Goal: Use online tool/utility: Use online tool/utility

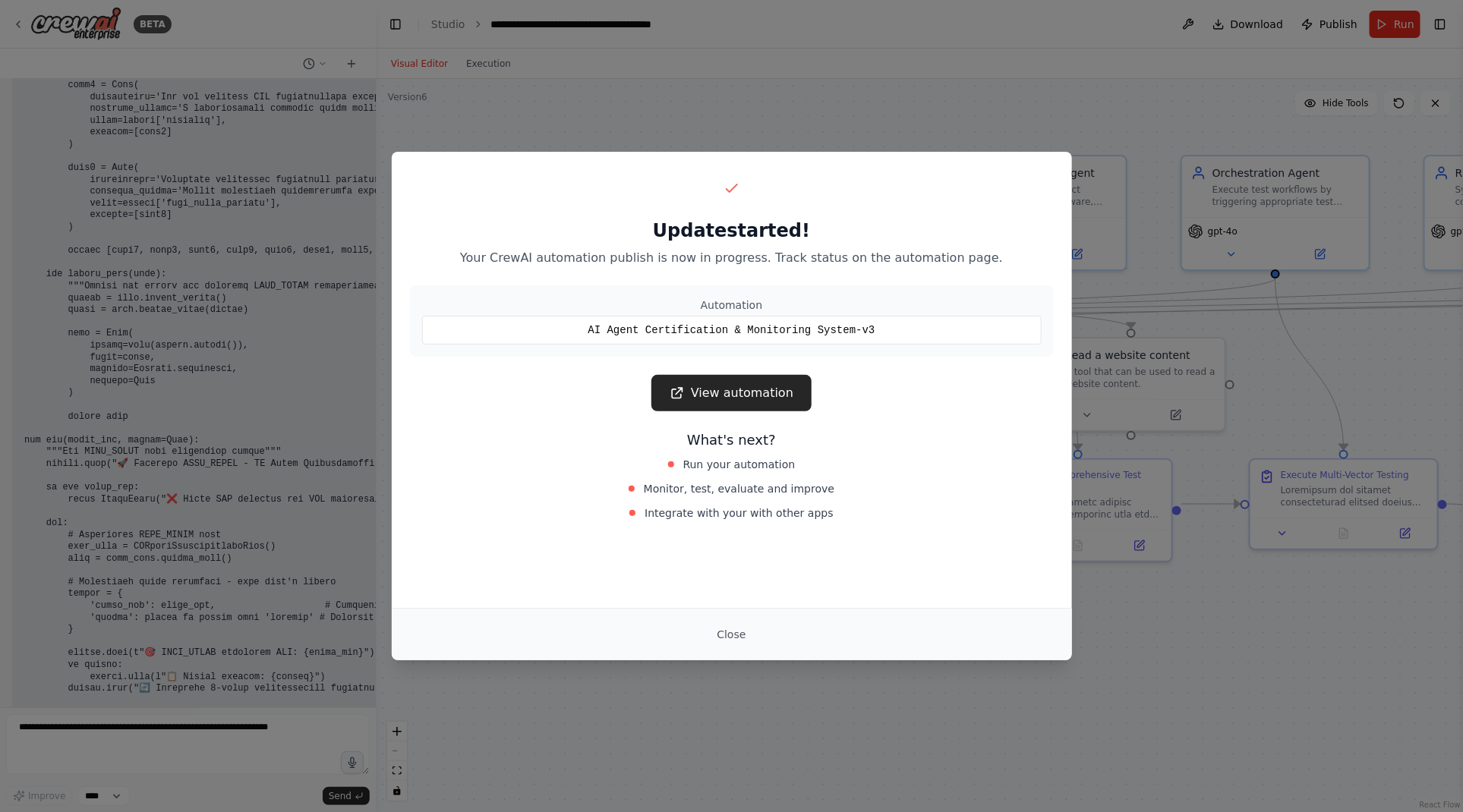
click at [227, 540] on div "Update started! Your CrewAI automation publish is now in progress. Track status…" at bounding box center [731, 406] width 1463 height 812
click at [724, 390] on link "View automation" at bounding box center [732, 394] width 160 height 37
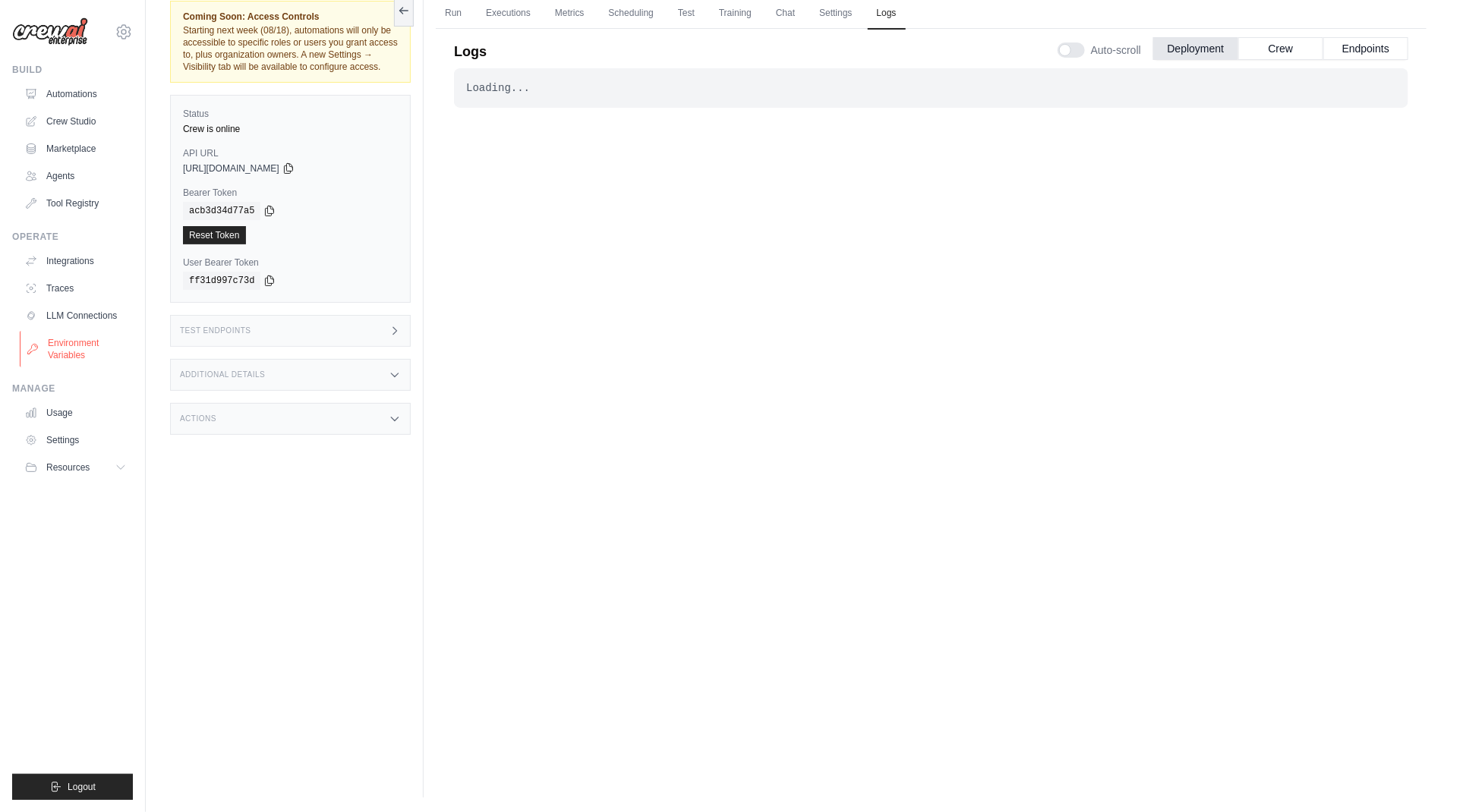
click at [58, 342] on link "Environment Variables" at bounding box center [78, 349] width 115 height 37
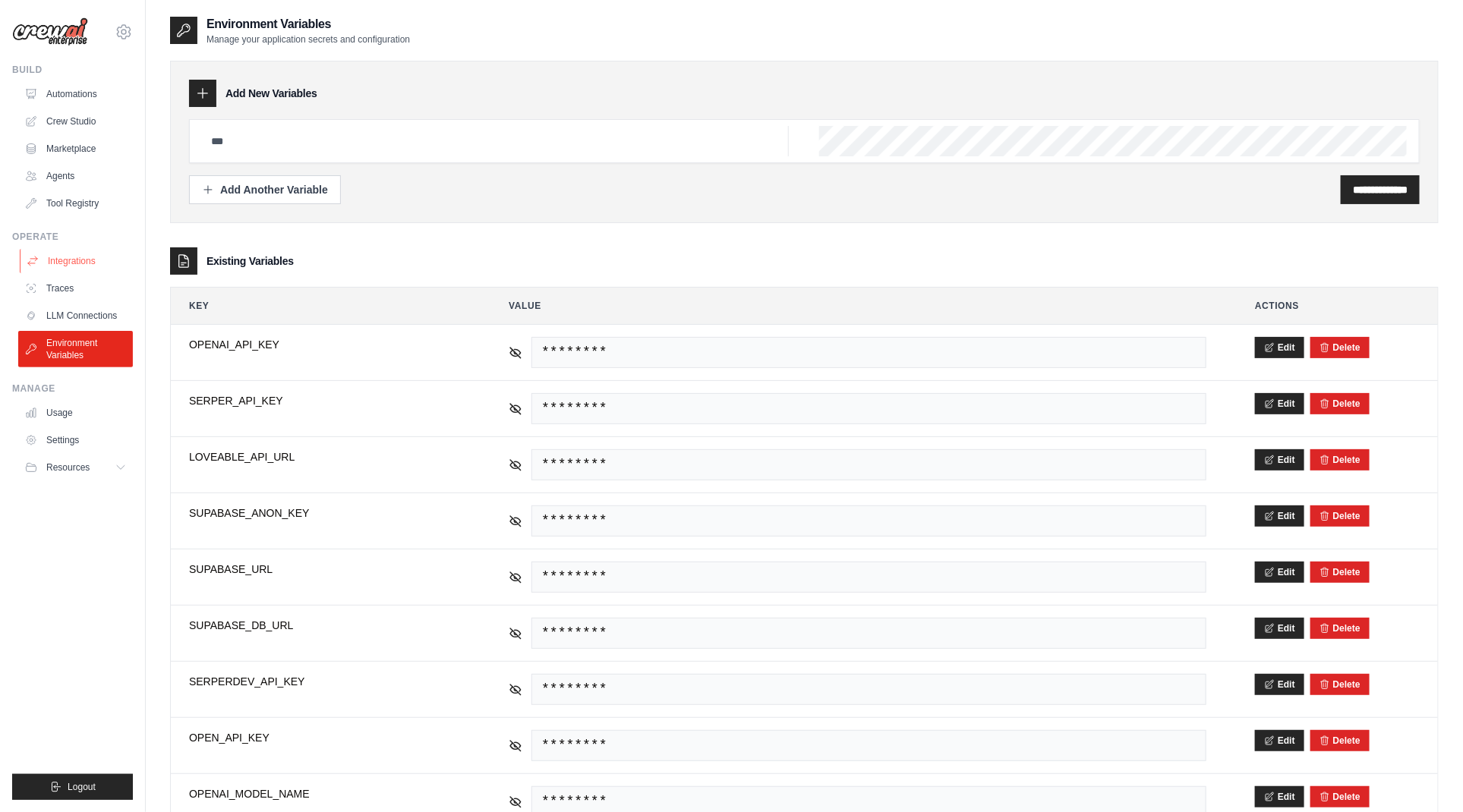
click at [65, 259] on link "Integrations" at bounding box center [78, 261] width 115 height 24
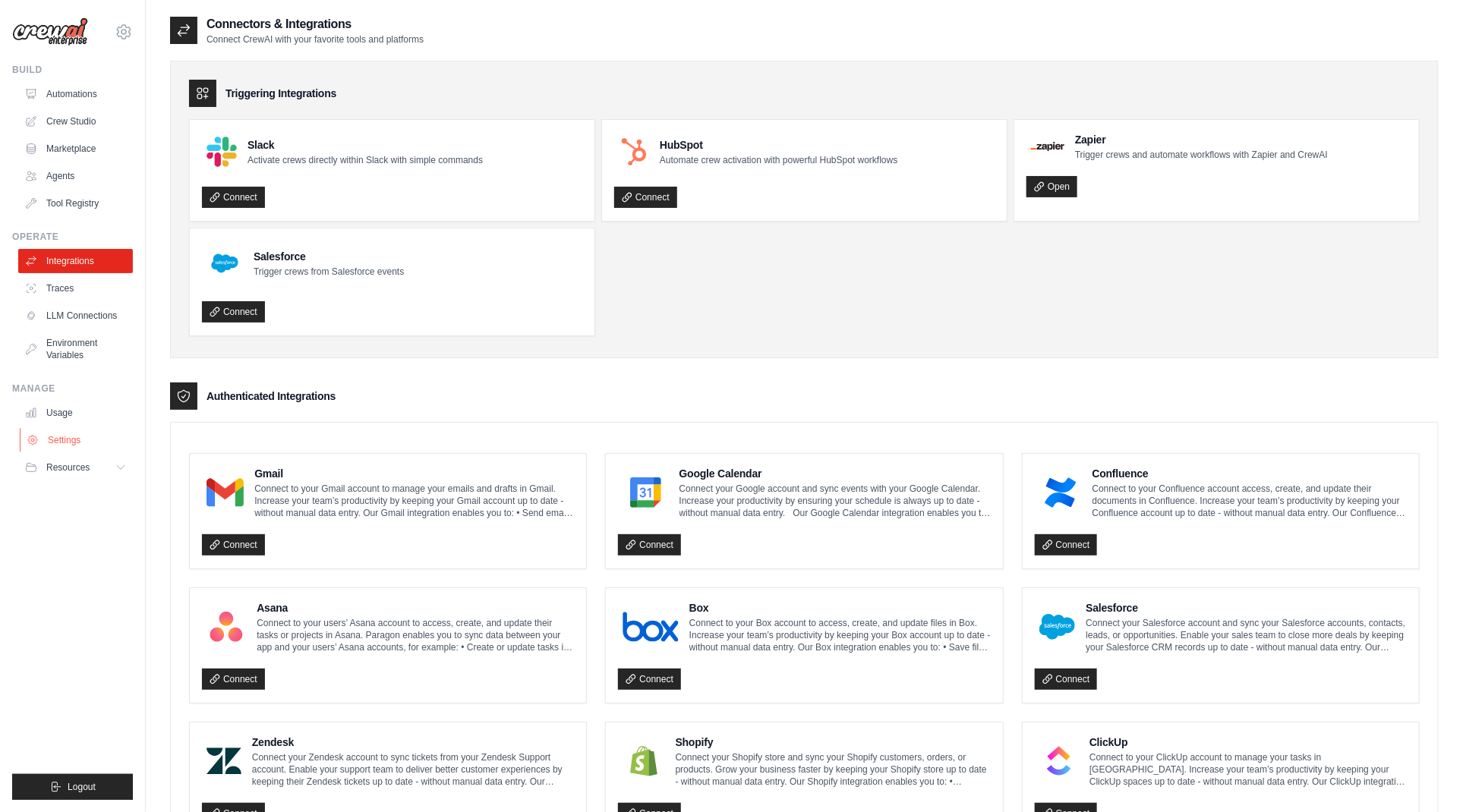
click at [58, 440] on link "Settings" at bounding box center [78, 441] width 115 height 24
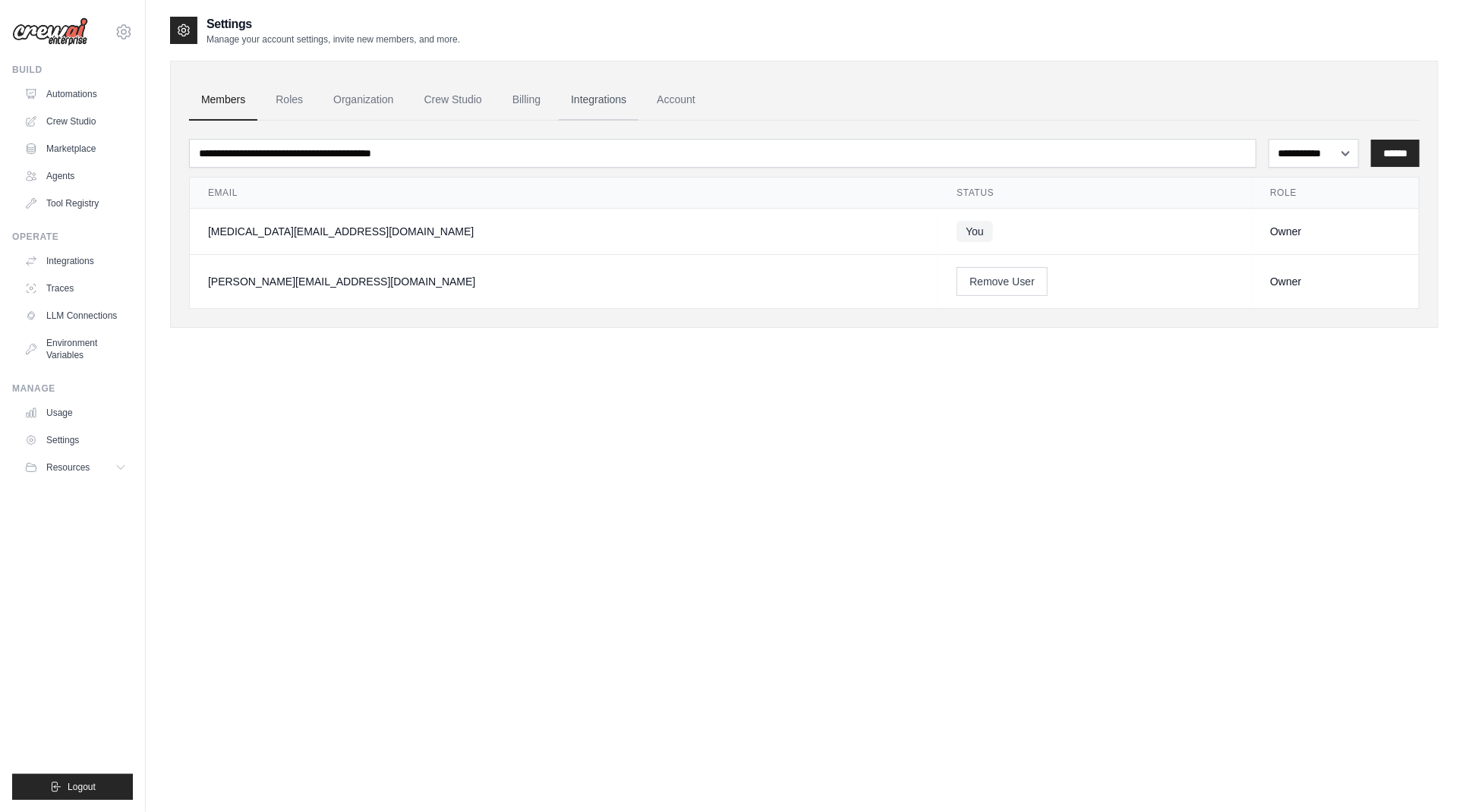
click at [593, 92] on link "Integrations" at bounding box center [599, 100] width 80 height 41
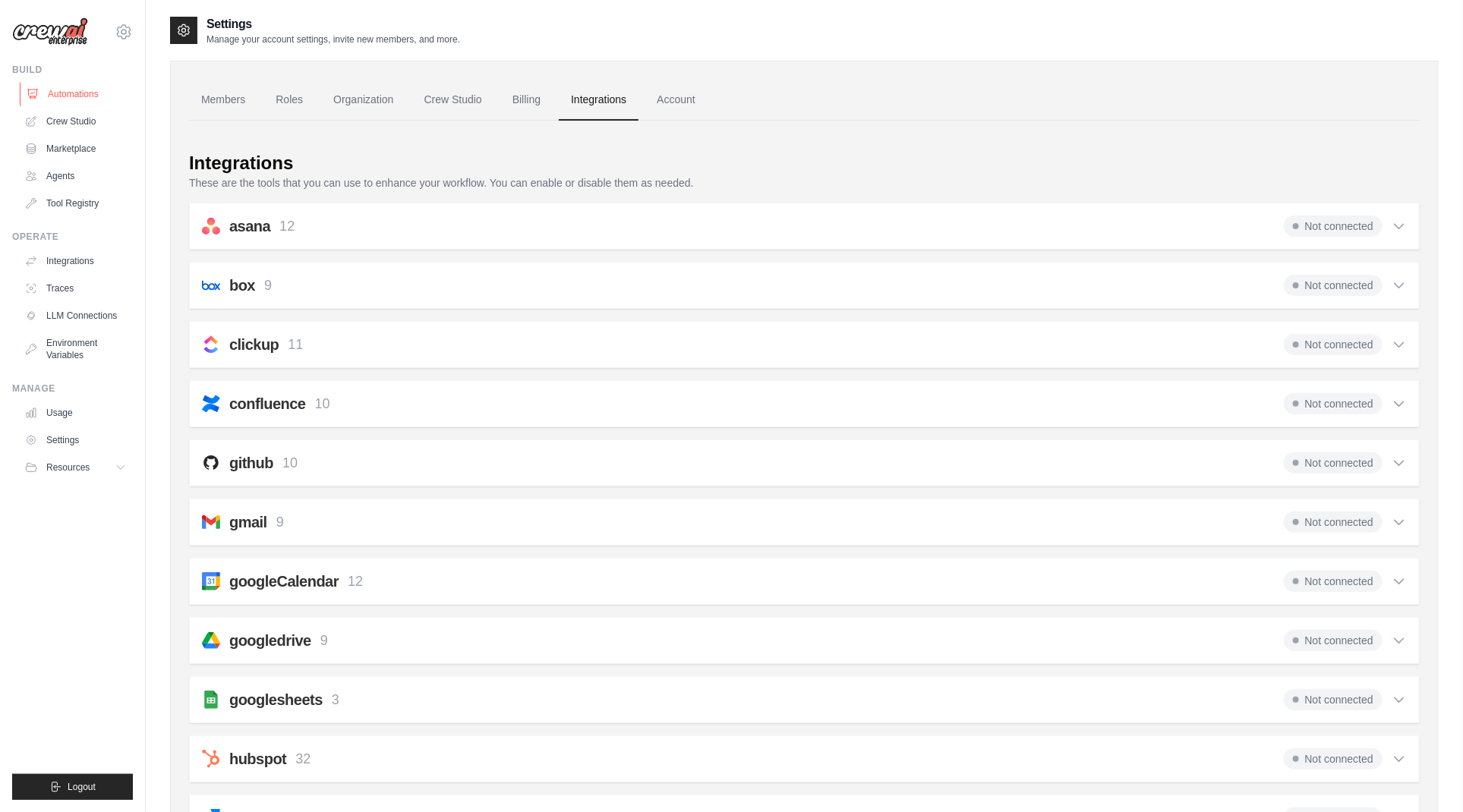
click at [59, 98] on link "Automations" at bounding box center [78, 94] width 115 height 24
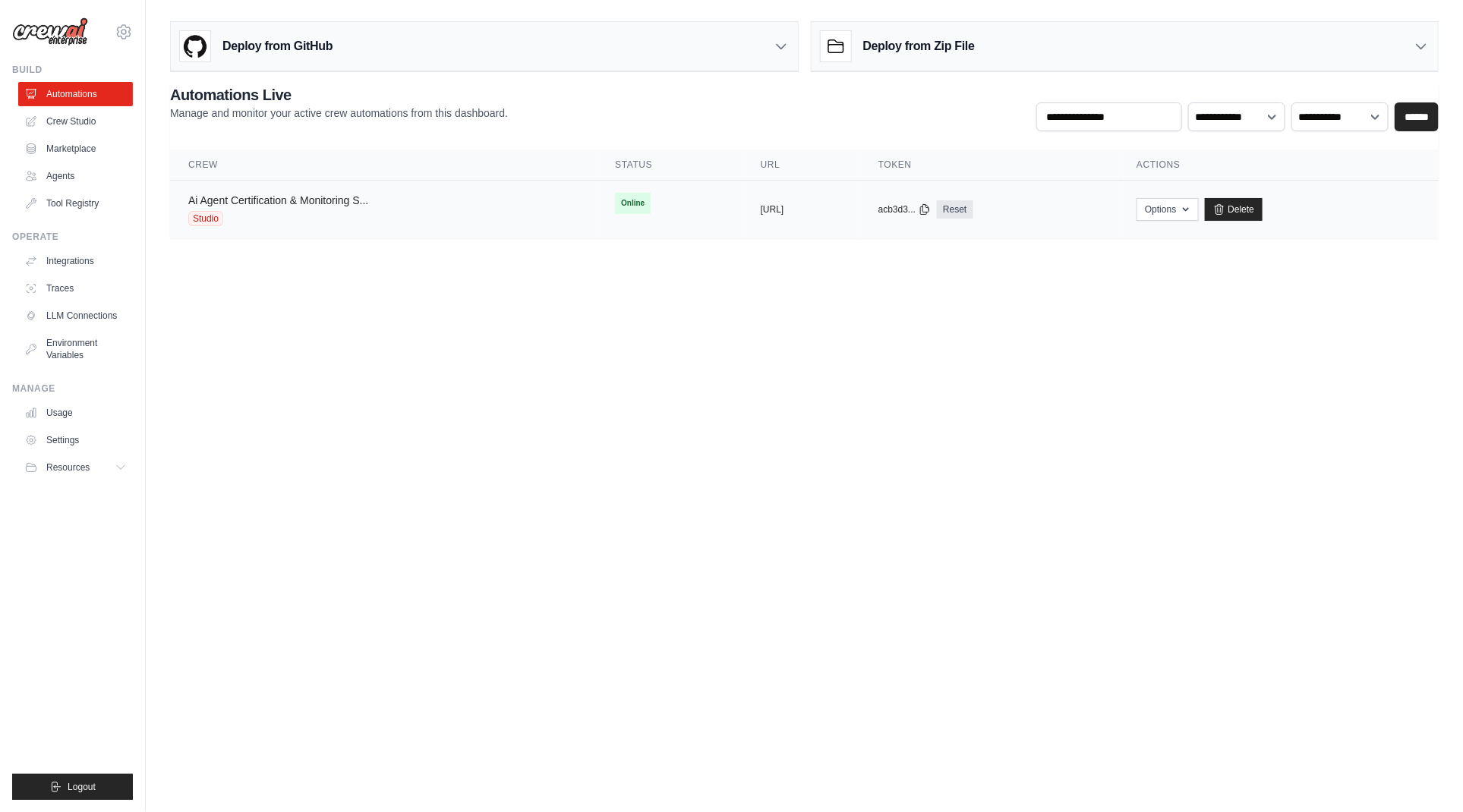
click at [318, 195] on link "Ai Agent Certification & Monitoring S..." at bounding box center [278, 200] width 180 height 12
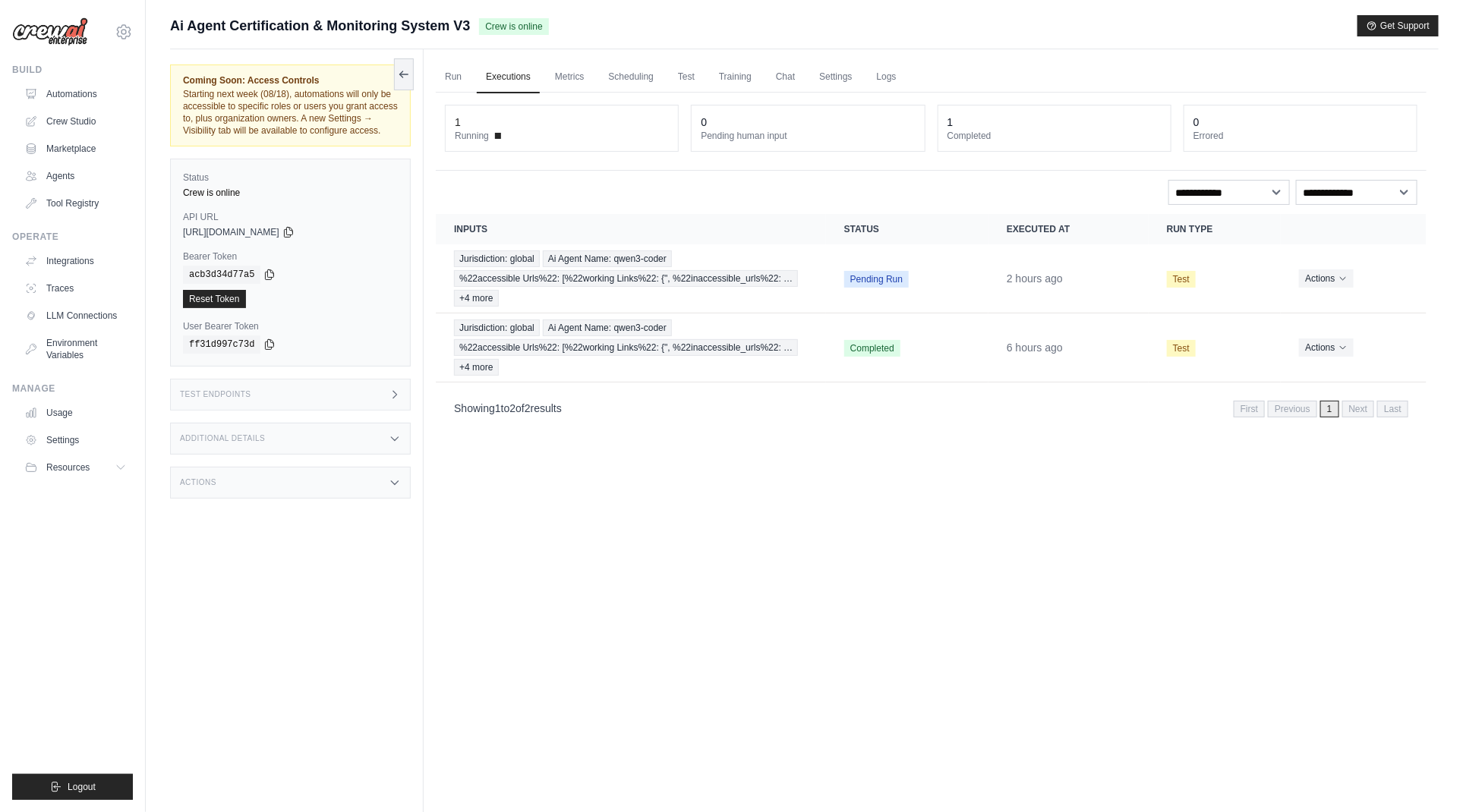
click at [398, 393] on icon at bounding box center [395, 395] width 12 height 12
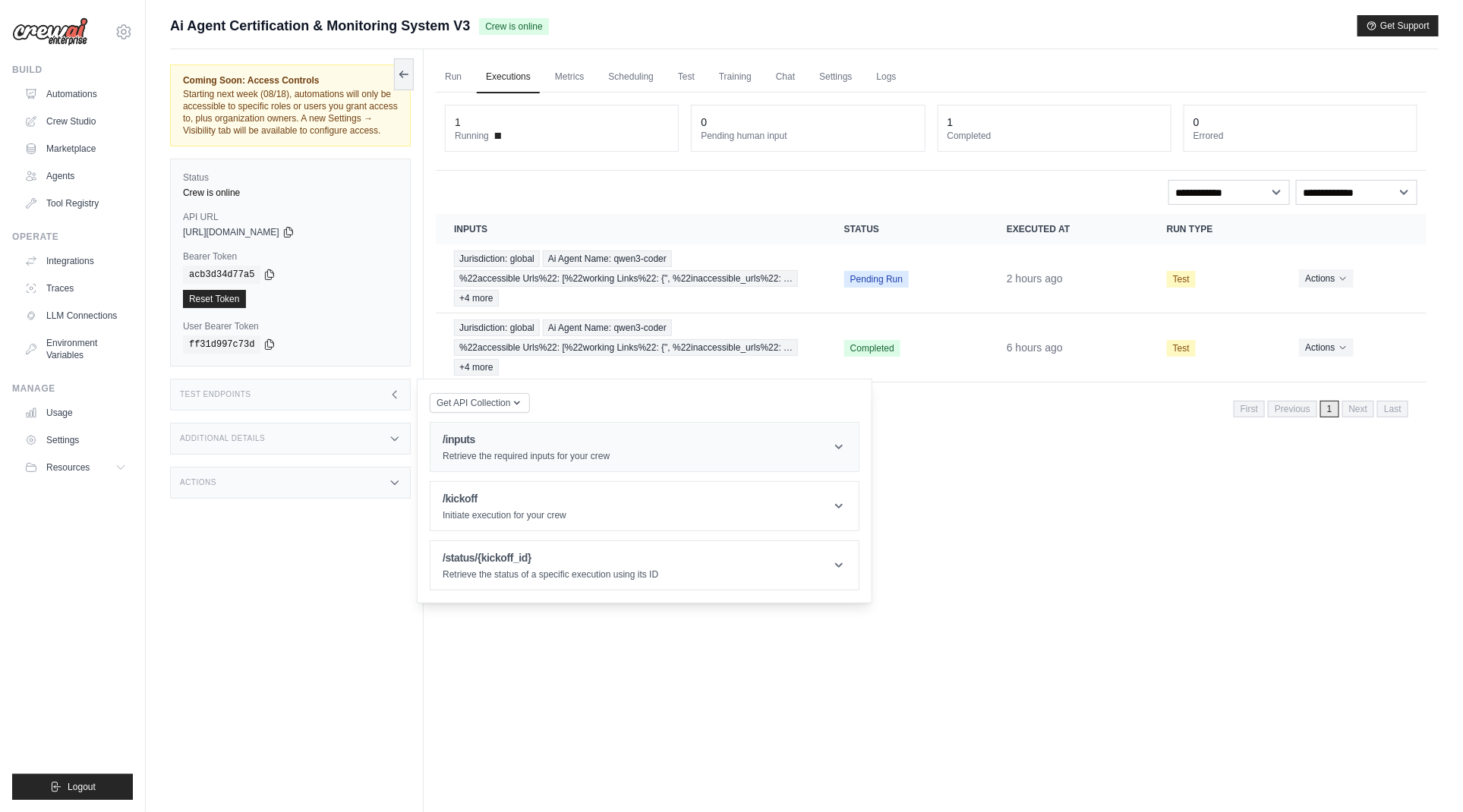
click at [839, 445] on icon at bounding box center [839, 447] width 8 height 4
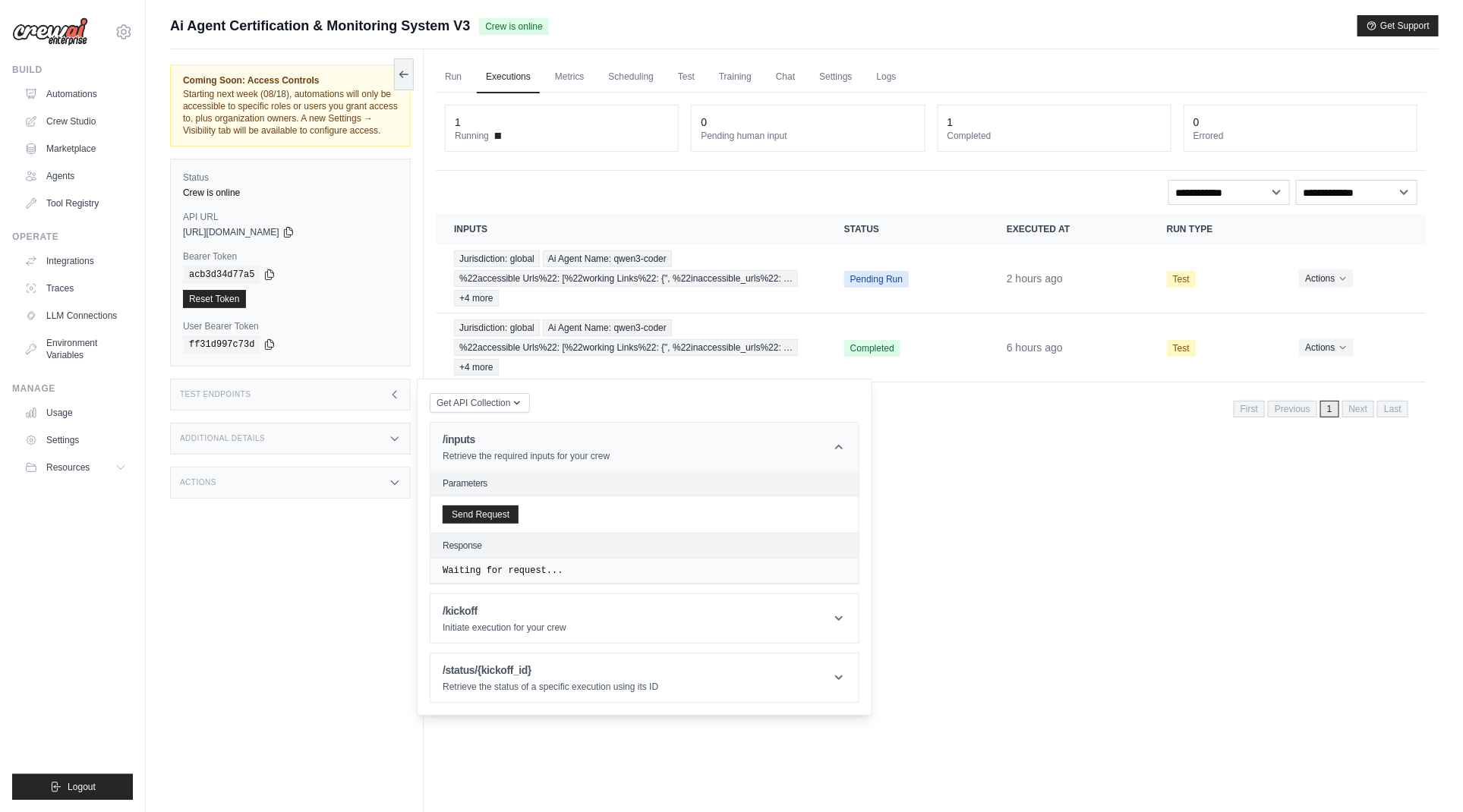
click at [839, 445] on icon at bounding box center [838, 447] width 15 height 15
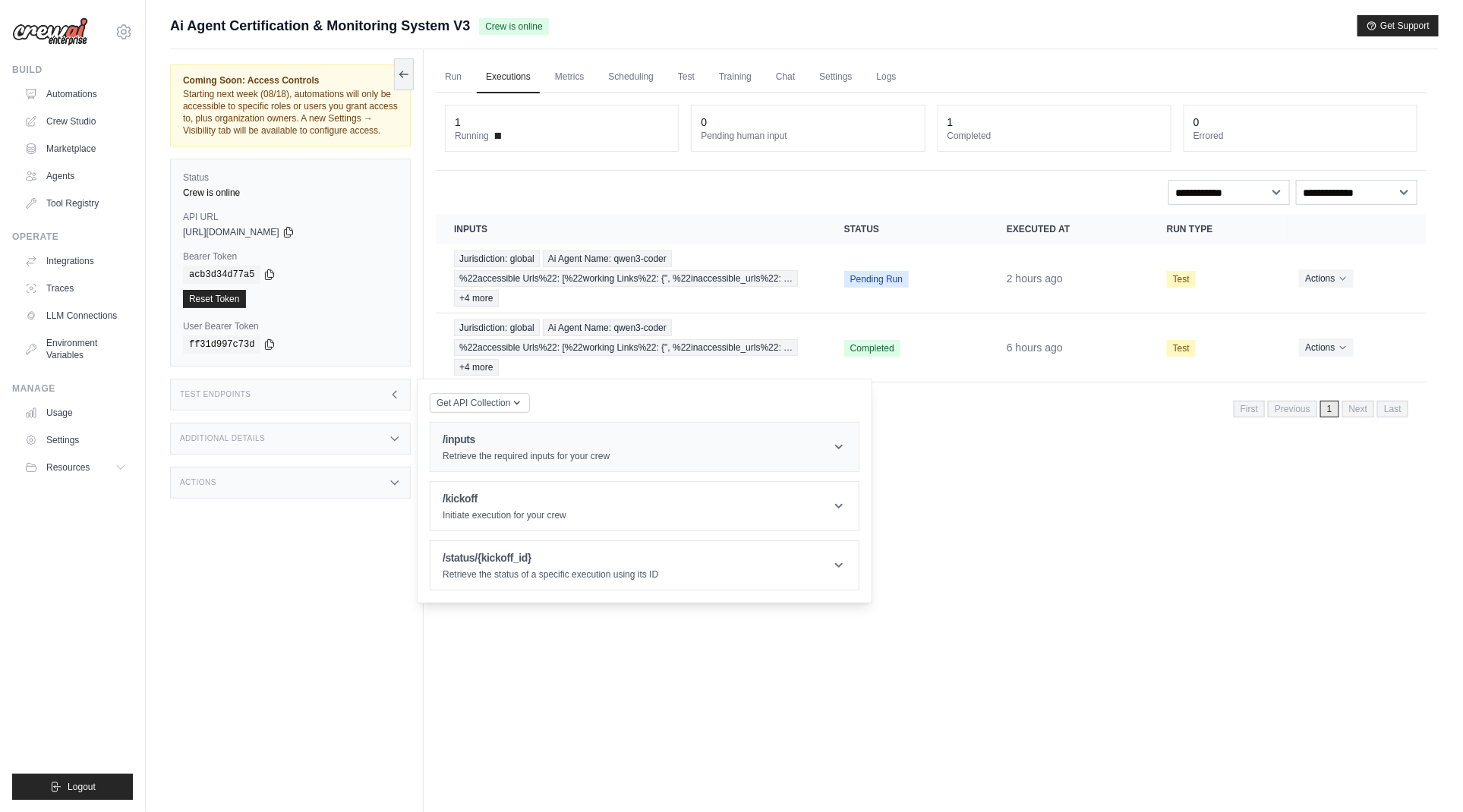
drag, startPoint x: 889, startPoint y: 615, endPoint x: 444, endPoint y: 435, distance: 480.0
click at [444, 435] on div "Coming Soon: Access Controls Starting next week (08/18), automations will only …" at bounding box center [804, 456] width 1269 height 812
click at [629, 423] on header "/inputs Retrieve the required inputs for your crew" at bounding box center [645, 447] width 429 height 49
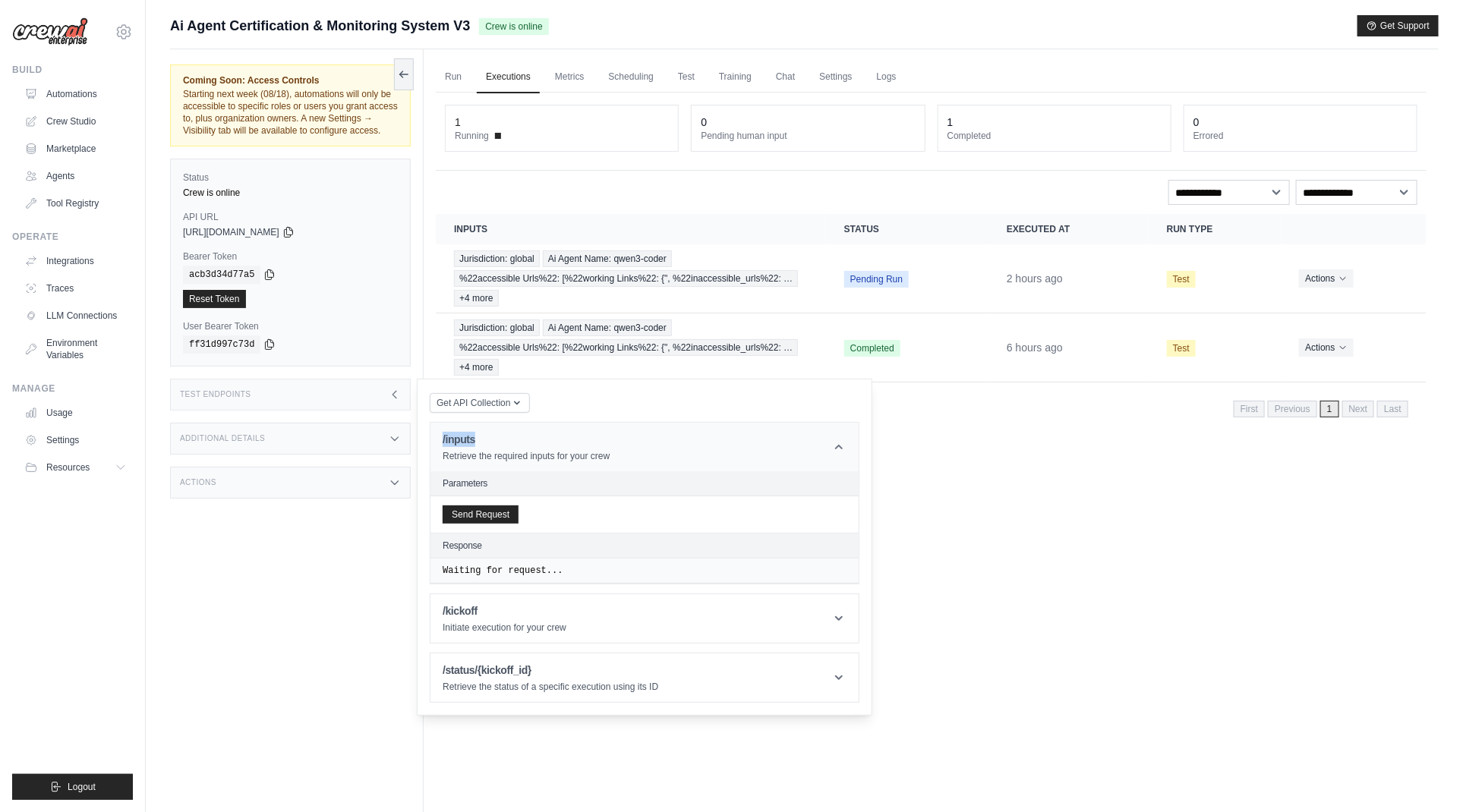
drag, startPoint x: 487, startPoint y: 435, endPoint x: 434, endPoint y: 435, distance: 53.0
click at [434, 435] on header "/inputs Retrieve the required inputs for your crew" at bounding box center [645, 447] width 429 height 49
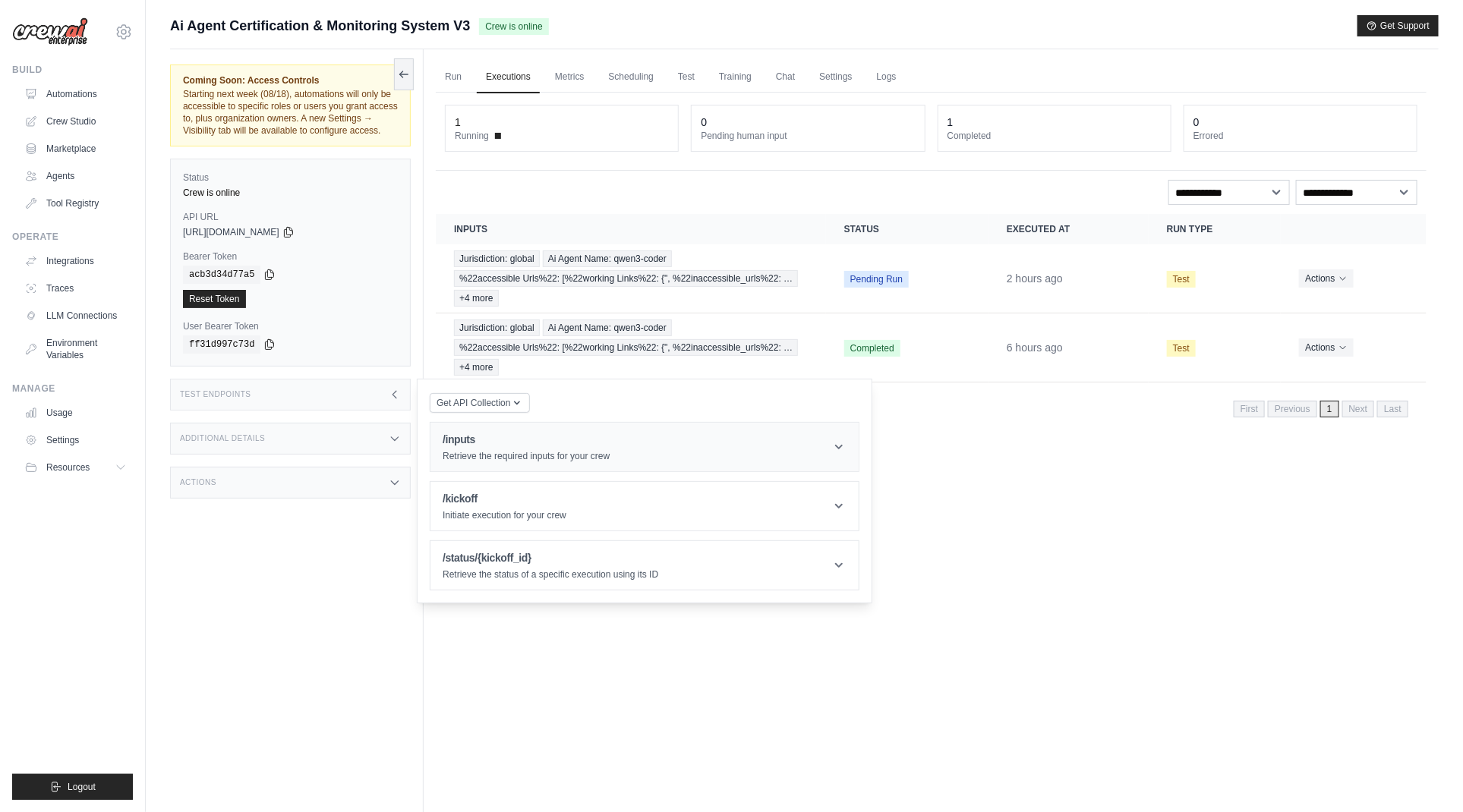
click at [841, 448] on icon at bounding box center [838, 447] width 15 height 15
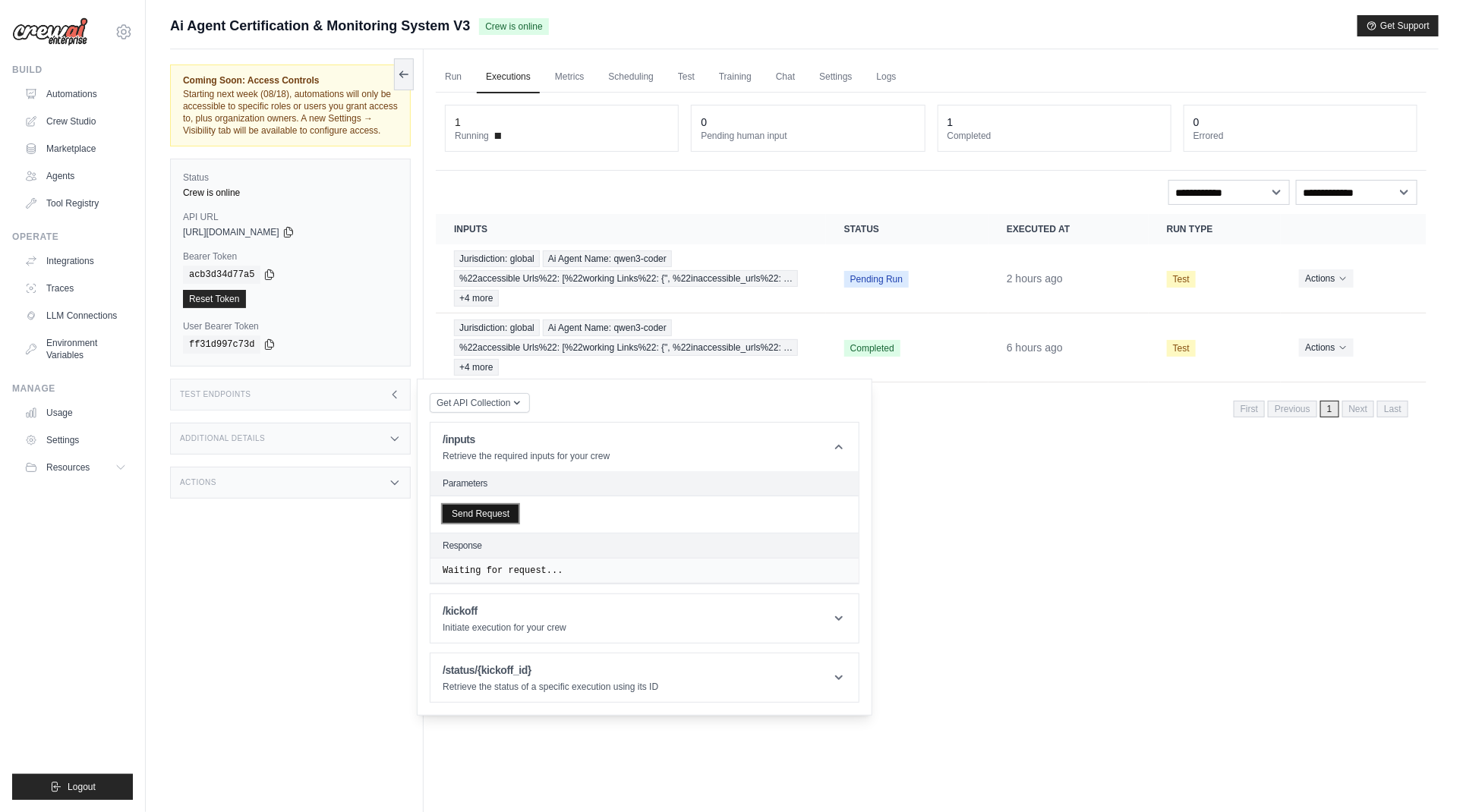
click at [475, 513] on button "Send Request" at bounding box center [480, 514] width 76 height 18
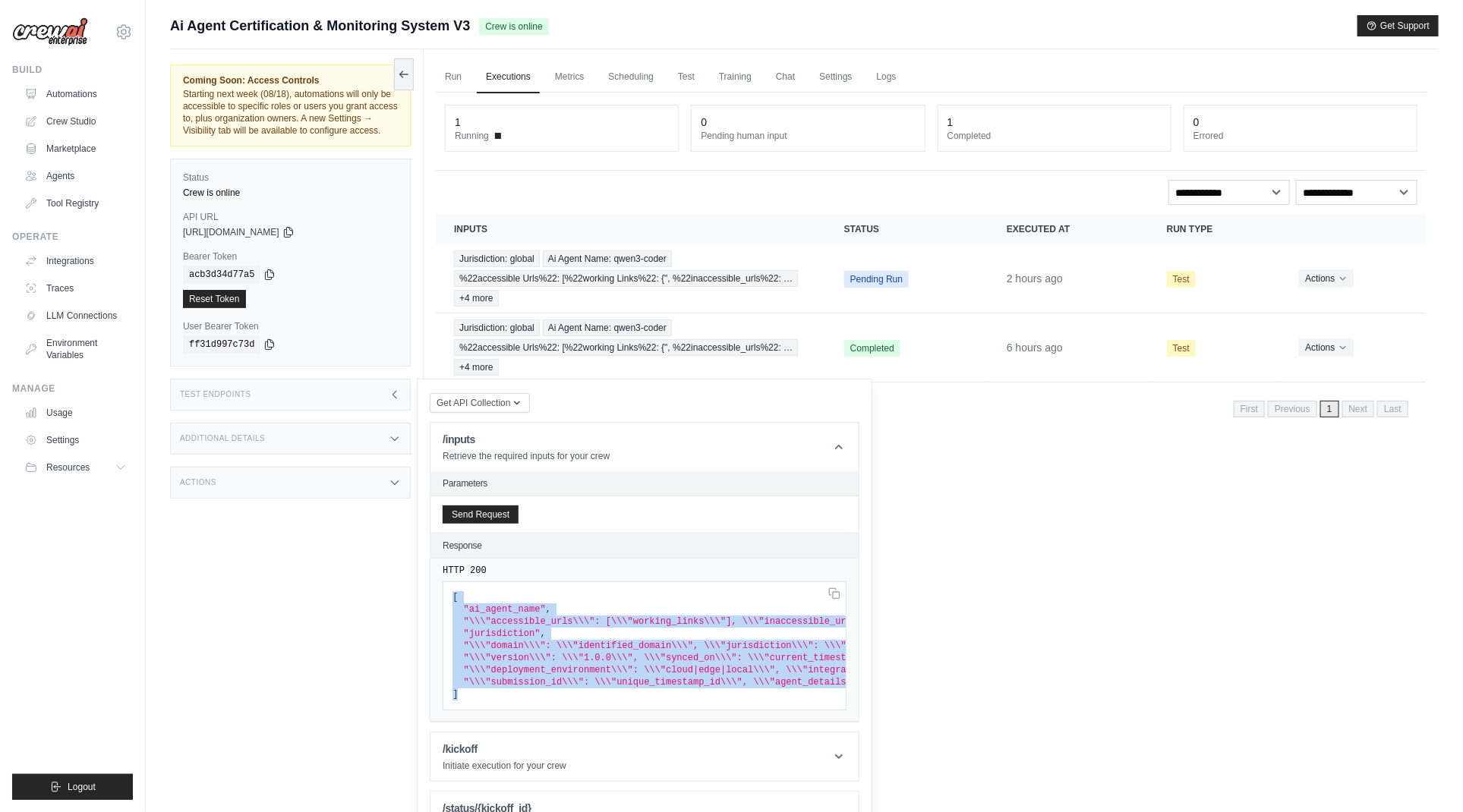
drag, startPoint x: 476, startPoint y: 693, endPoint x: 438, endPoint y: 576, distance: 123.0
click at [438, 576] on div "HTTP 200 [ "ai_agent_name" , "\\\"accessible_urls\\\": [\\\"working_links\\\"],…" at bounding box center [645, 639] width 429 height 163
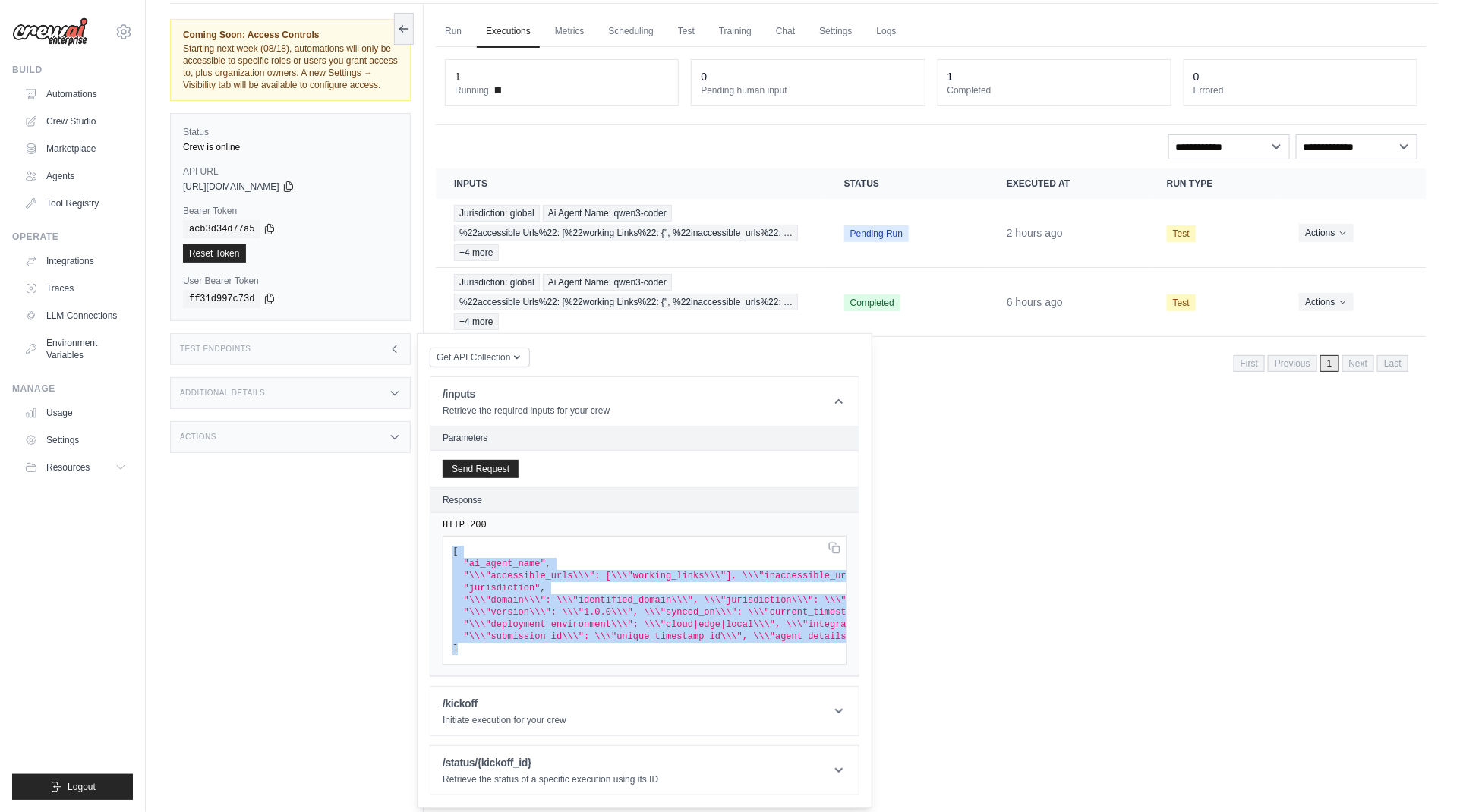
scroll to position [50, 0]
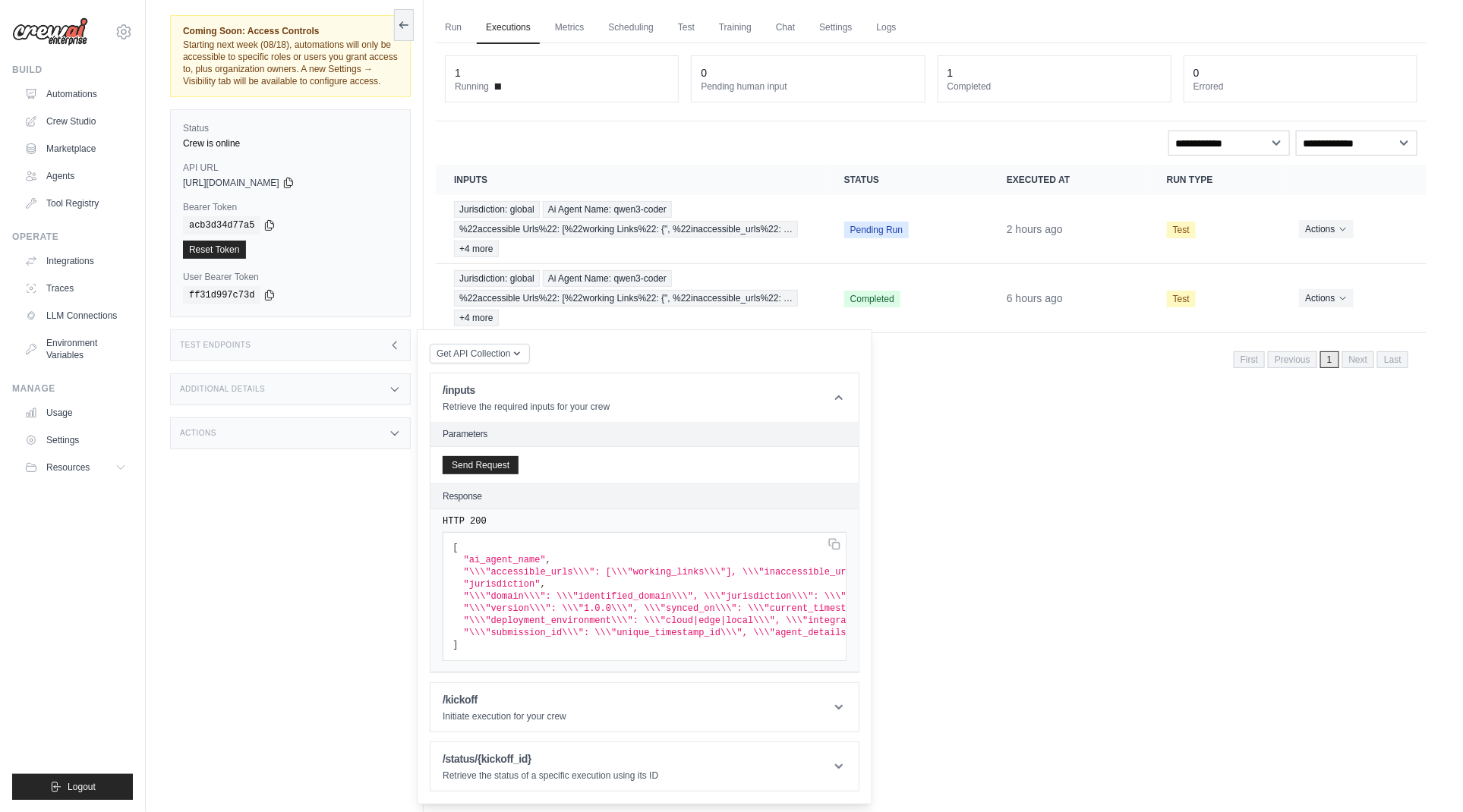
click at [1005, 624] on div "Run Executions Metrics Scheduling Test Training Chat Settings Logs 1 Running 0 …" at bounding box center [931, 406] width 1015 height 812
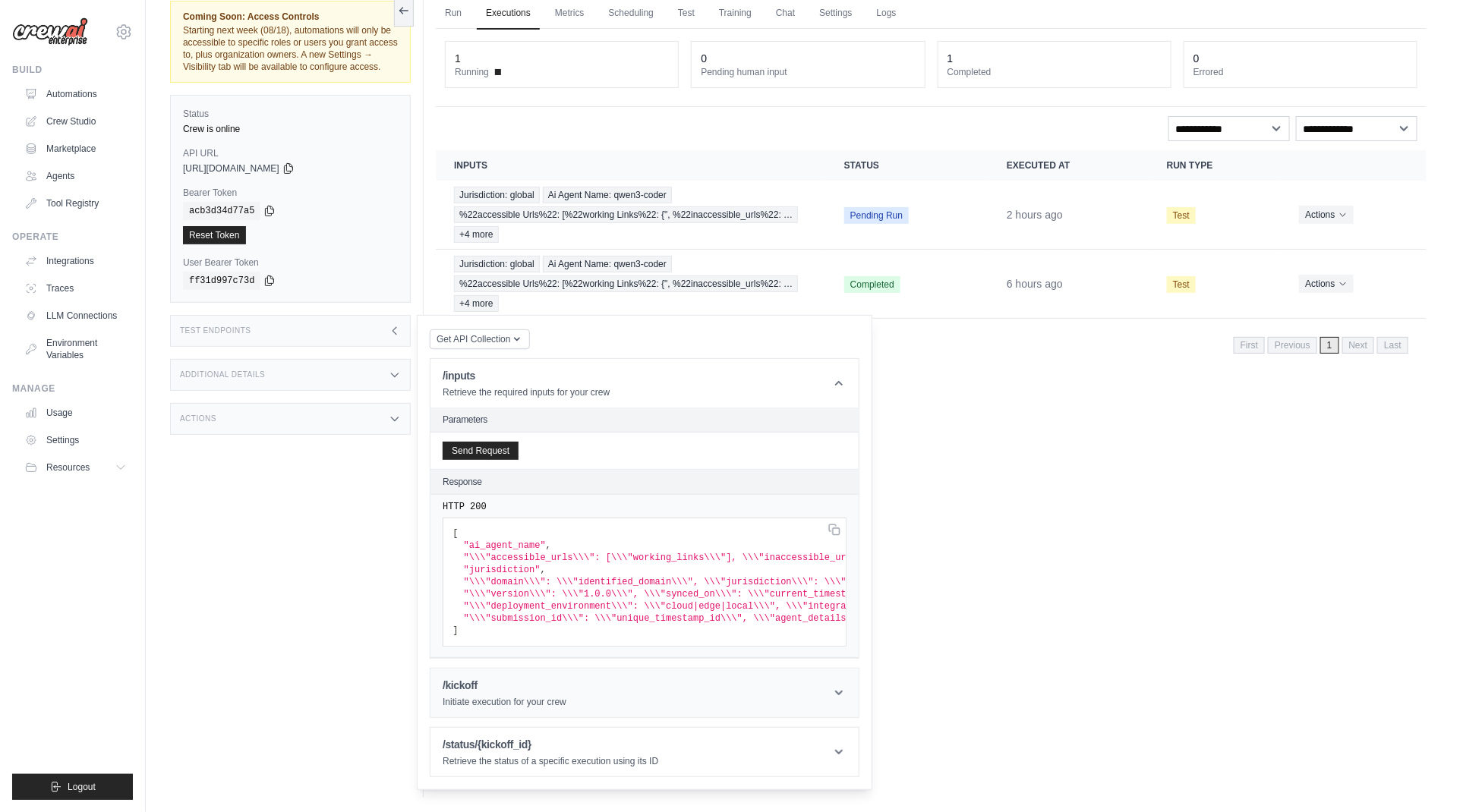
click at [840, 687] on icon at bounding box center [838, 693] width 15 height 15
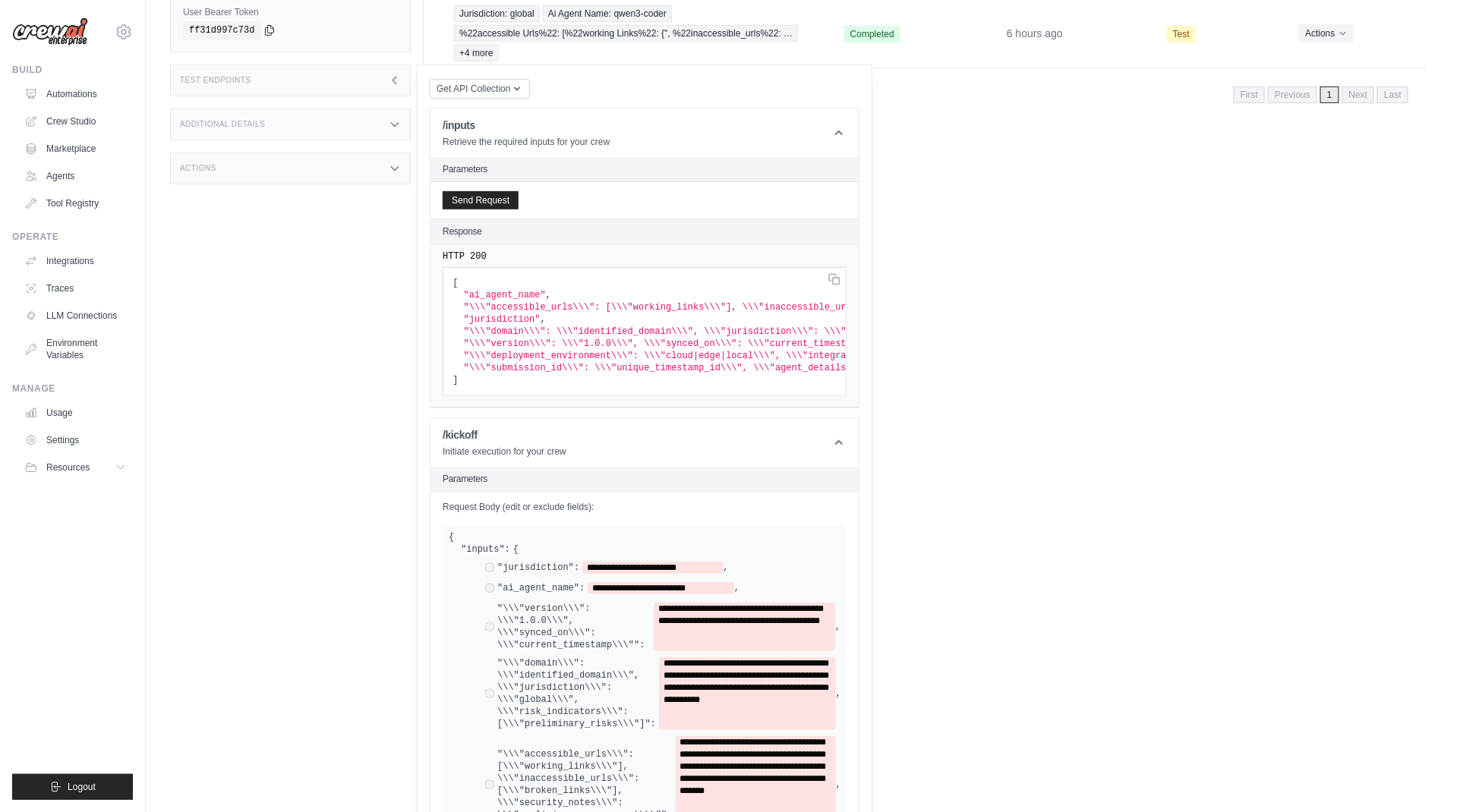
scroll to position [310, 0]
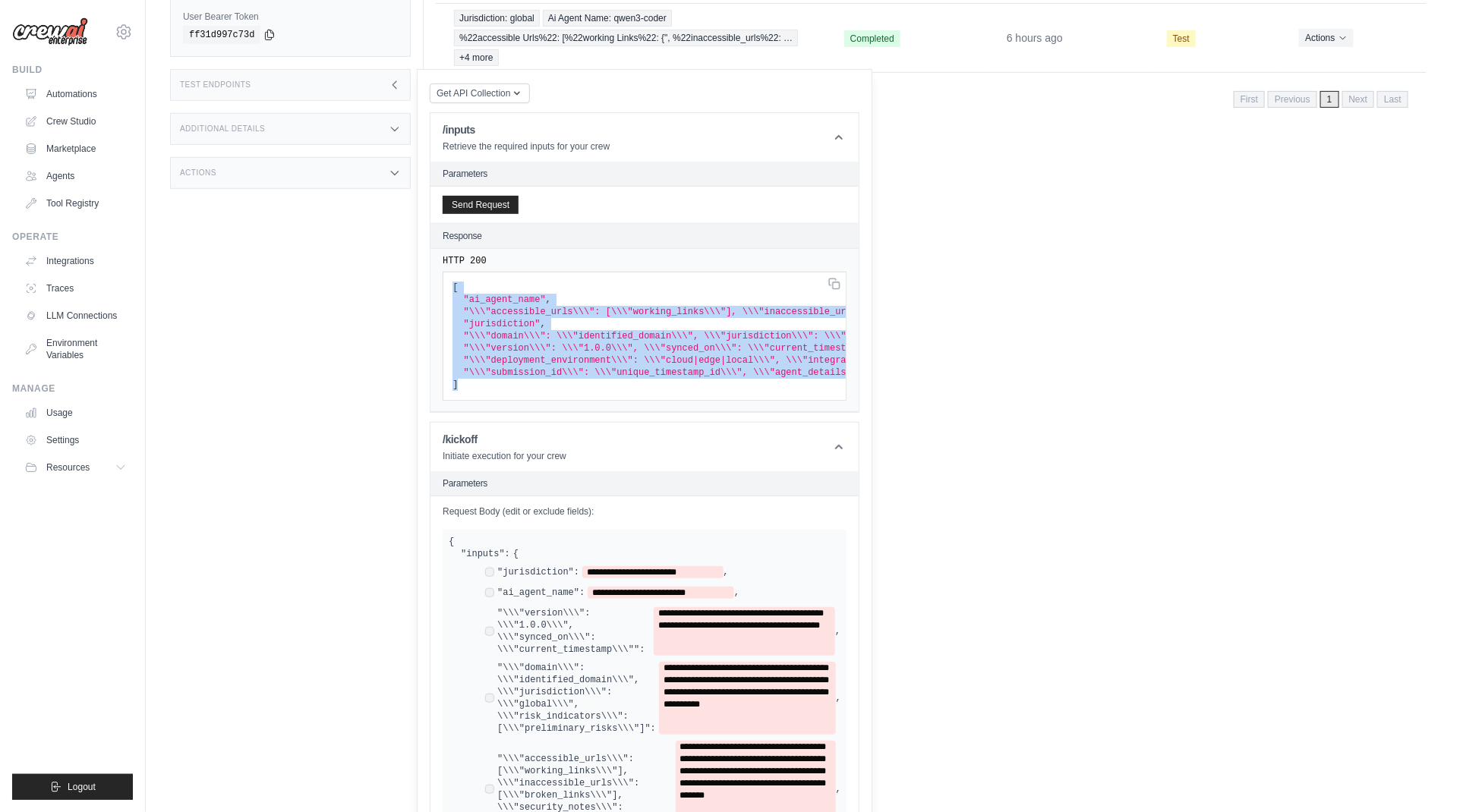
drag, startPoint x: 467, startPoint y: 389, endPoint x: 447, endPoint y: 271, distance: 119.7
click at [447, 272] on pre "[ "ai_agent_name" , "\\\"accessible_urls\\\": [\\\"working_links\\\"], \\\"inac…" at bounding box center [645, 336] width 404 height 129
copy code "[ "ai_agent_name" , "\\\"accessible_urls\\\": [\\\"working_links\\\"], \\\"inac…"
click at [70, 119] on link "Crew Studio" at bounding box center [78, 121] width 115 height 24
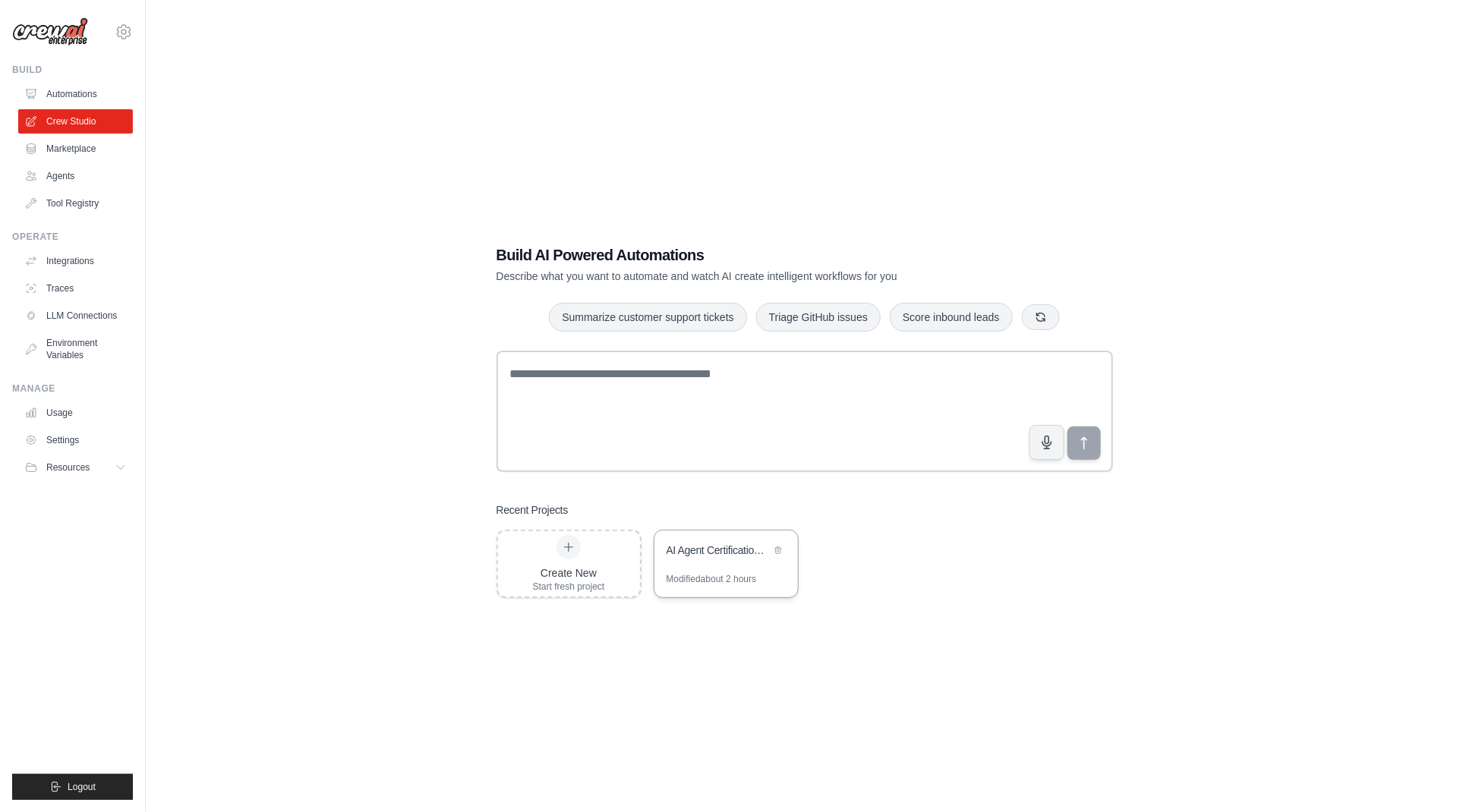
click at [721, 552] on div "AI Agent Certification & Monitoring System" at bounding box center [718, 550] width 104 height 15
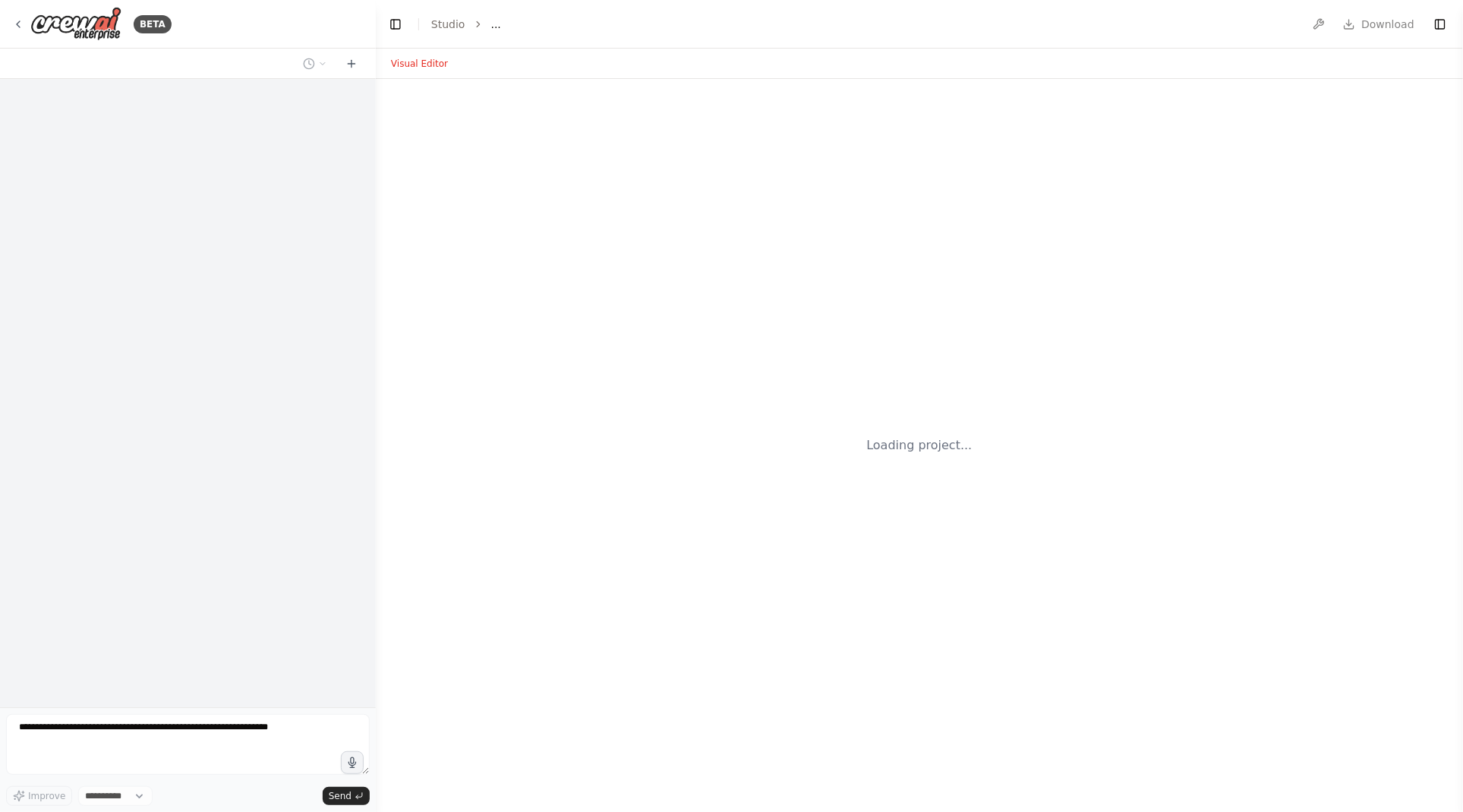
select select "****"
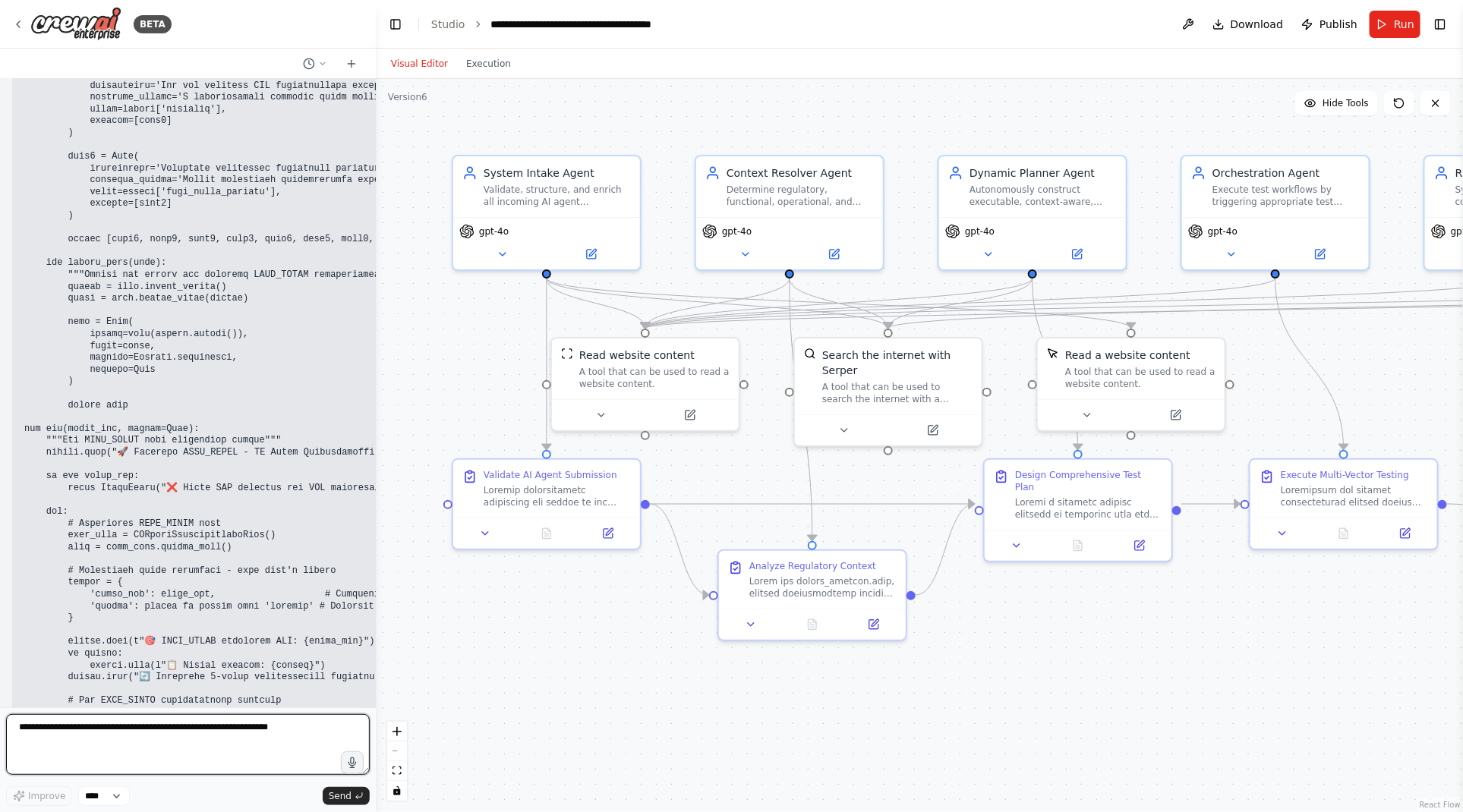
click at [68, 731] on textarea at bounding box center [187, 745] width 363 height 61
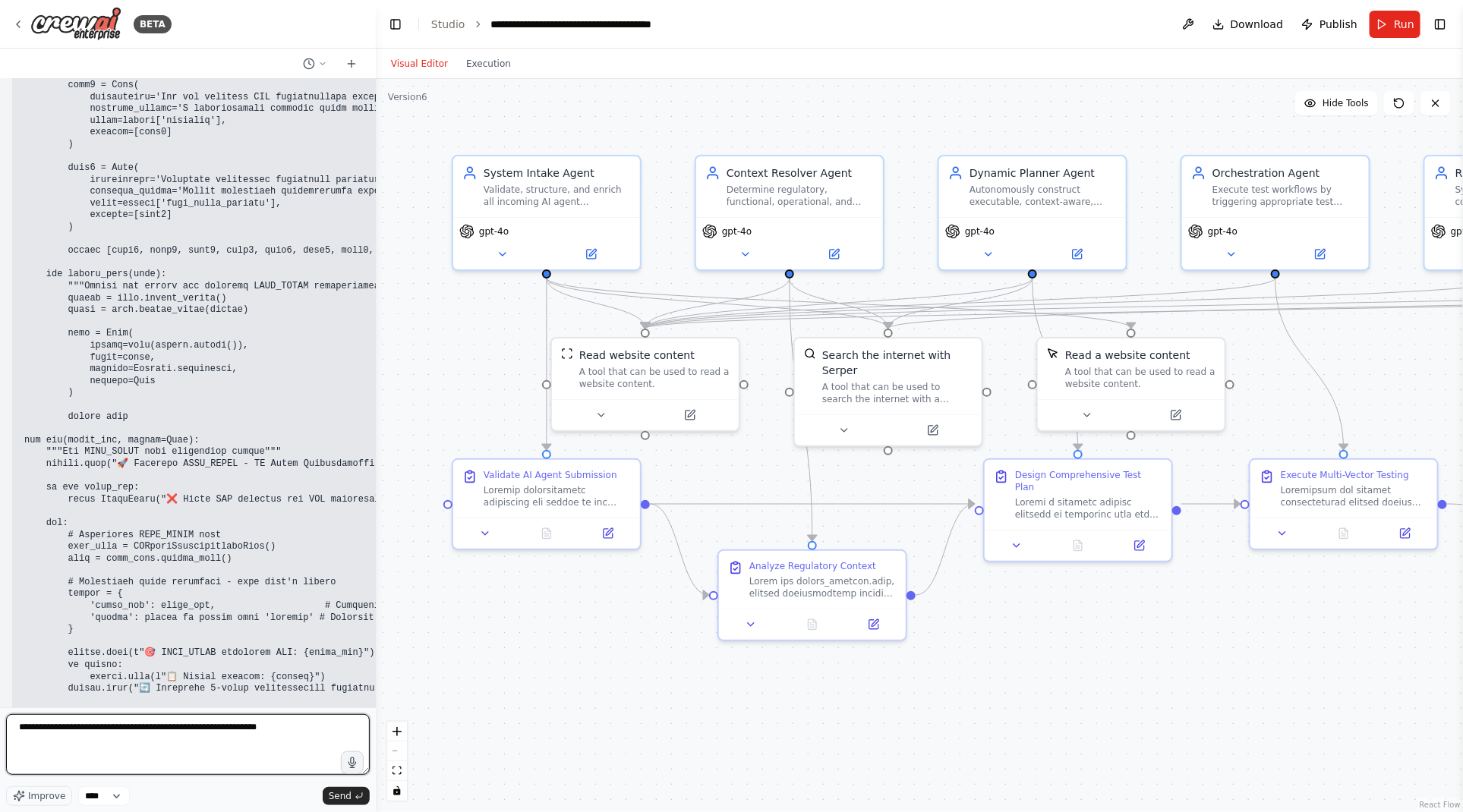
drag, startPoint x: 304, startPoint y: 729, endPoint x: 207, endPoint y: 729, distance: 97.0
click at [207, 729] on textarea "**********" at bounding box center [187, 745] width 363 height 61
type textarea "**********"
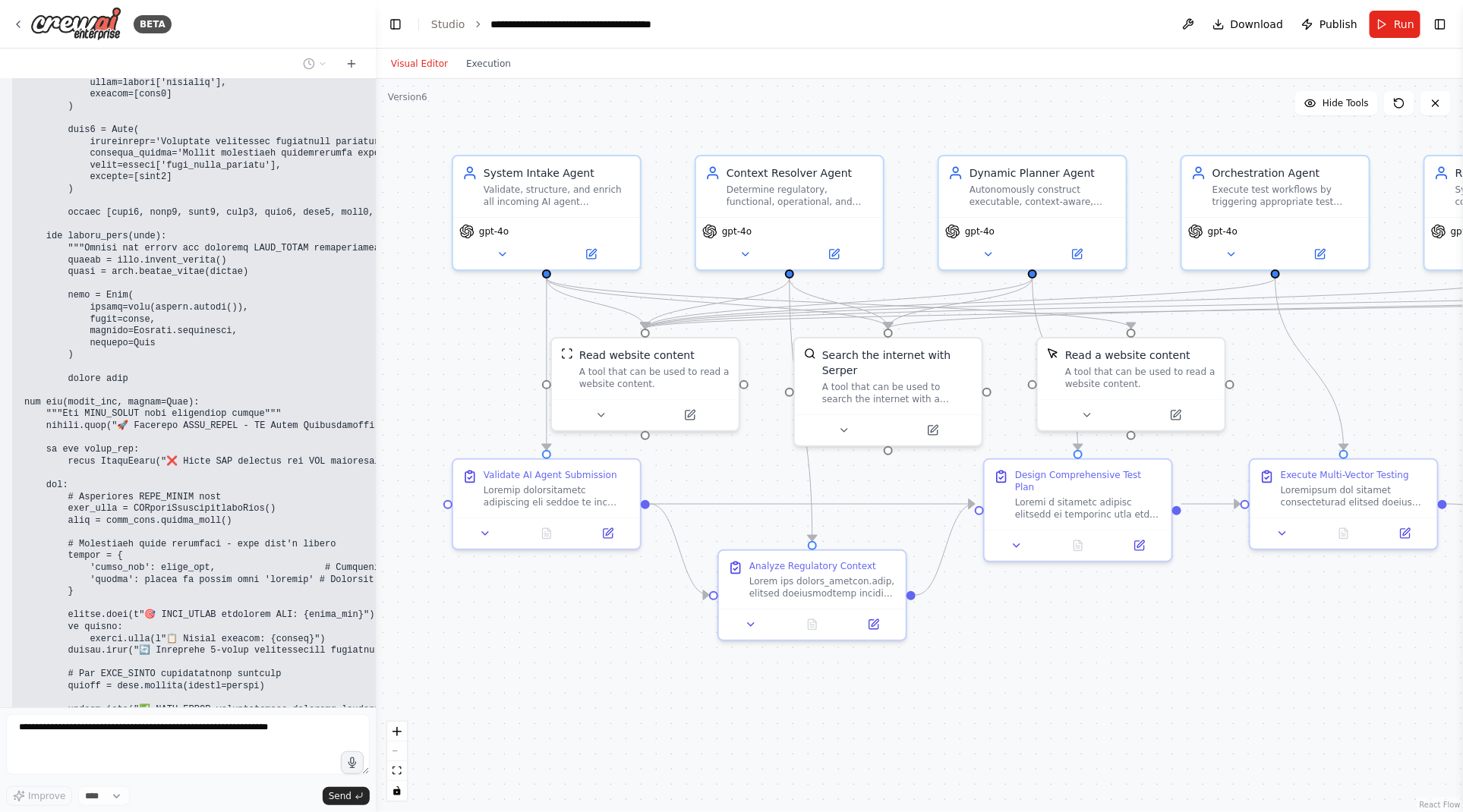
scroll to position [40370, 0]
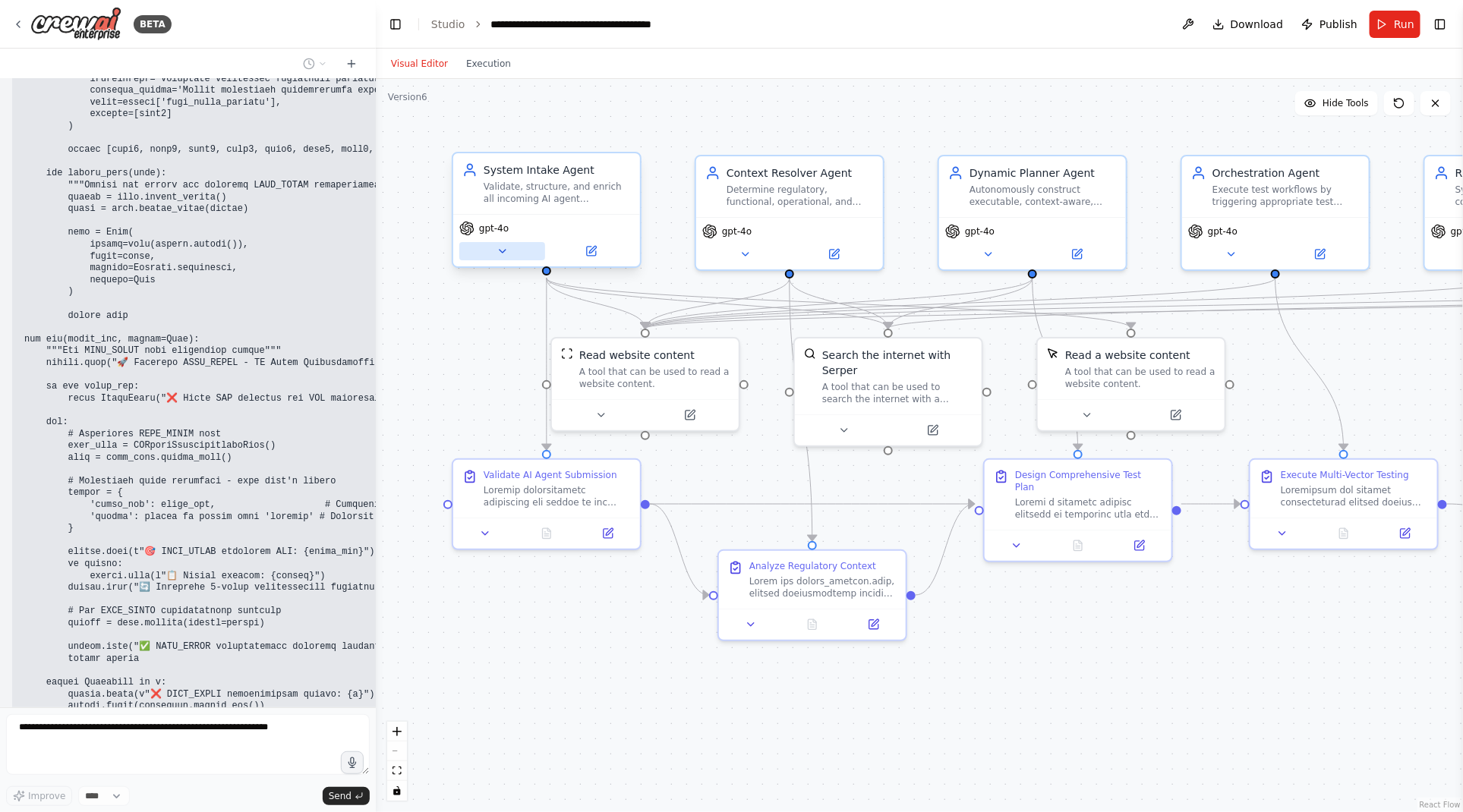
click at [505, 250] on icon at bounding box center [502, 251] width 6 height 3
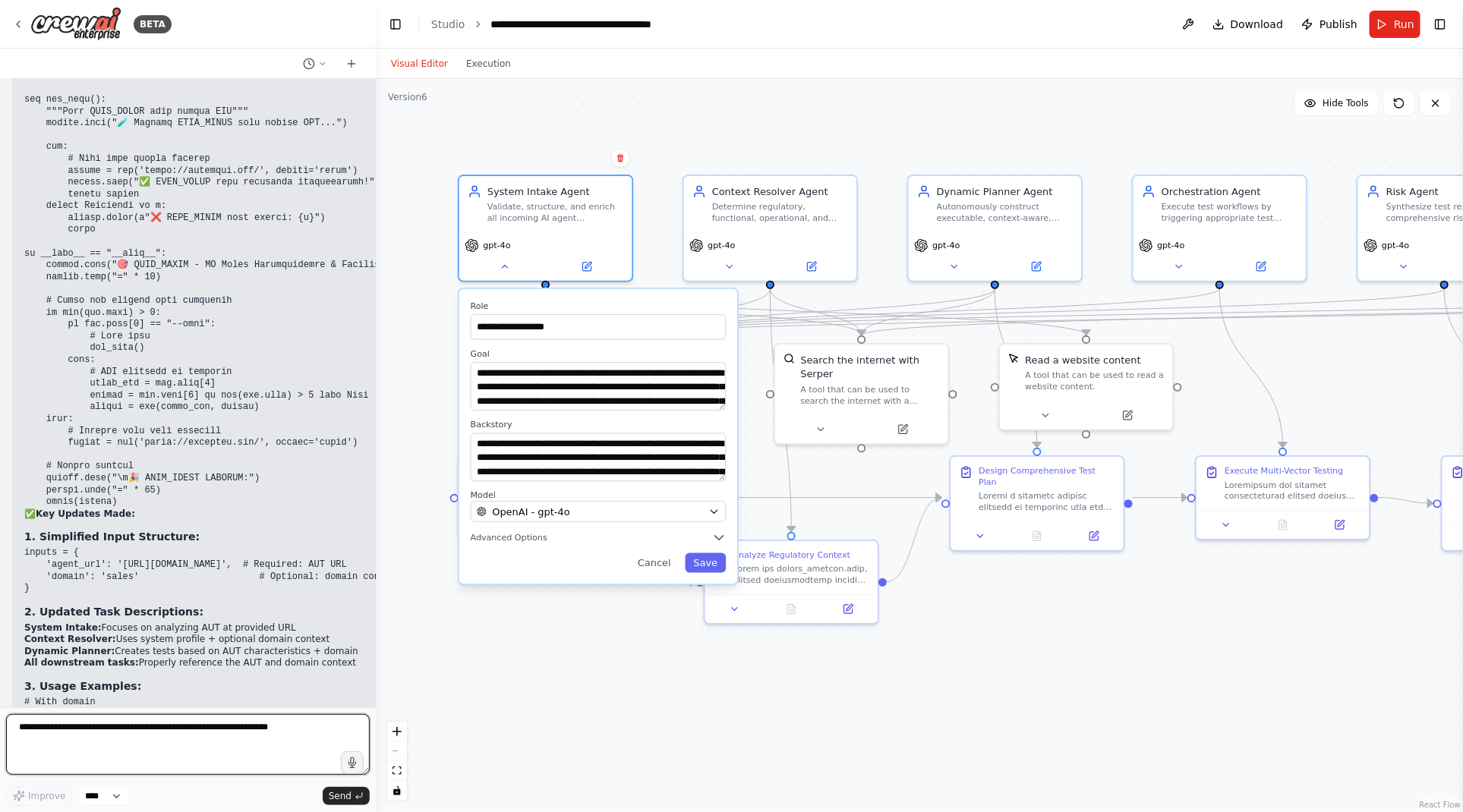
scroll to position [41006, 0]
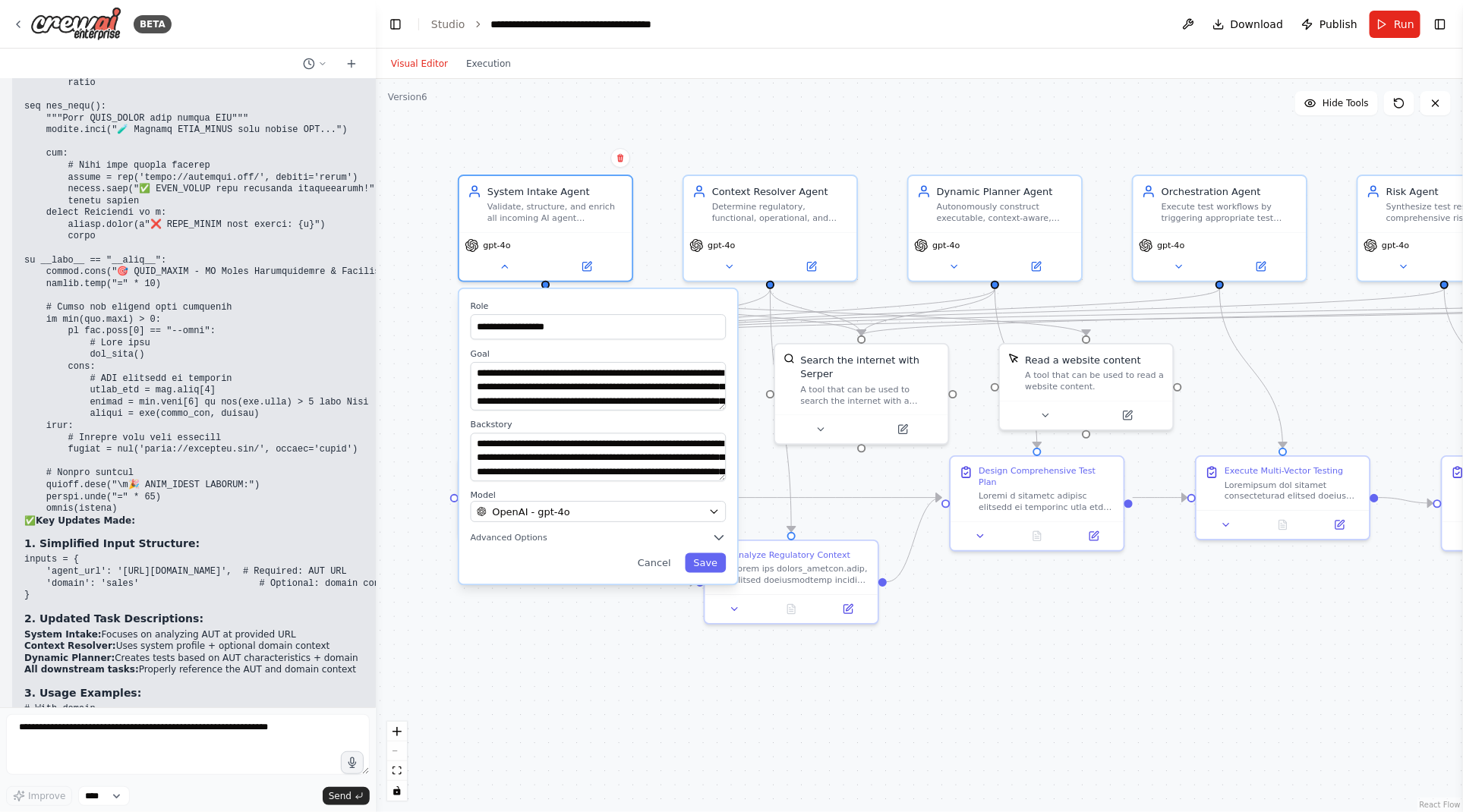
drag, startPoint x: 127, startPoint y: 186, endPoint x: 59, endPoint y: 173, distance: 69.2
copy code "[URL][DOMAIN_NAME]"
drag, startPoint x: 37, startPoint y: 593, endPoint x: 21, endPoint y: 532, distance: 63.1
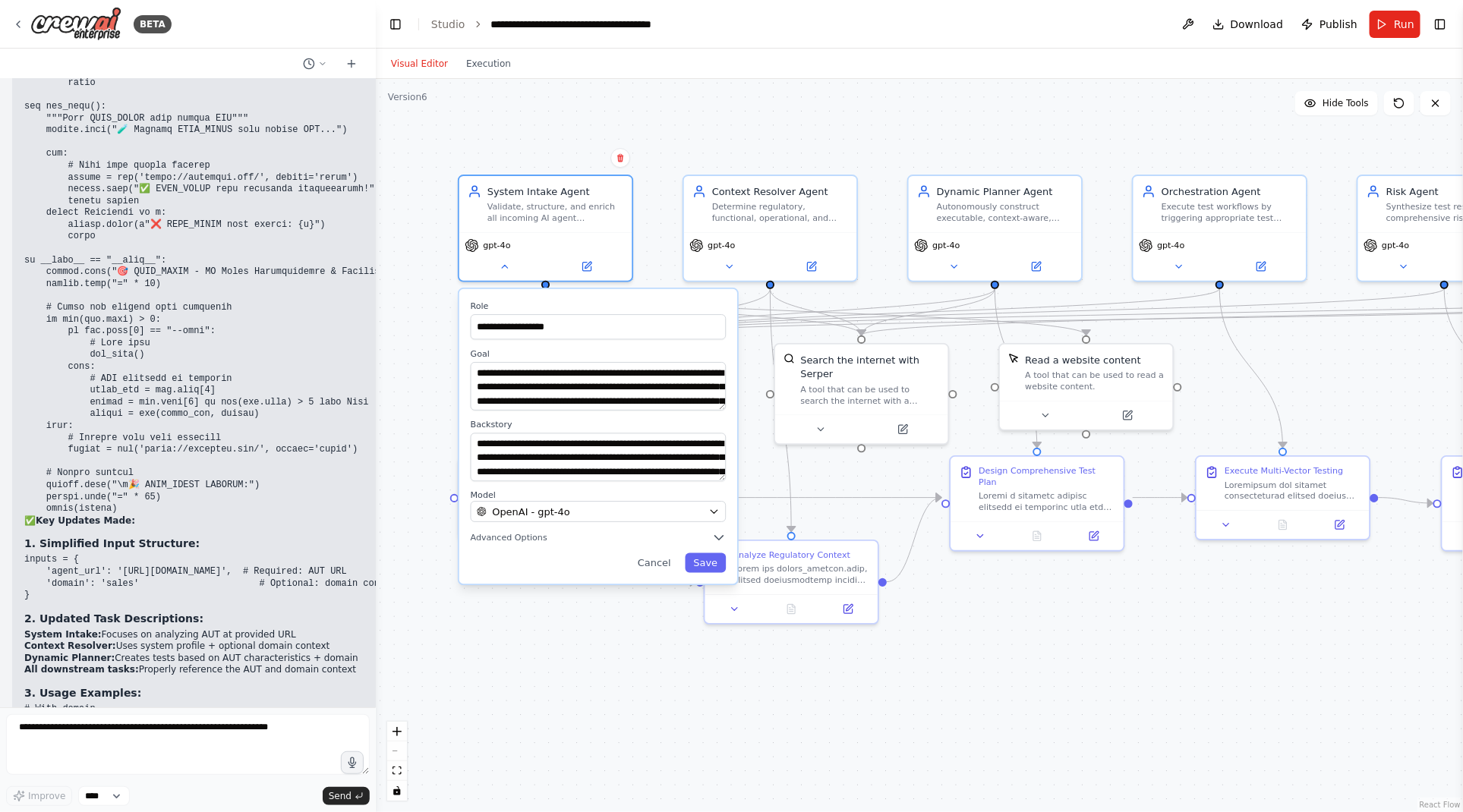
copy code "{ "inputs": { "agent_url": "https://closebot.com/", "domain": "sales" } }"
drag, startPoint x: 38, startPoint y: 500, endPoint x: 16, endPoint y: 457, distance: 48.3
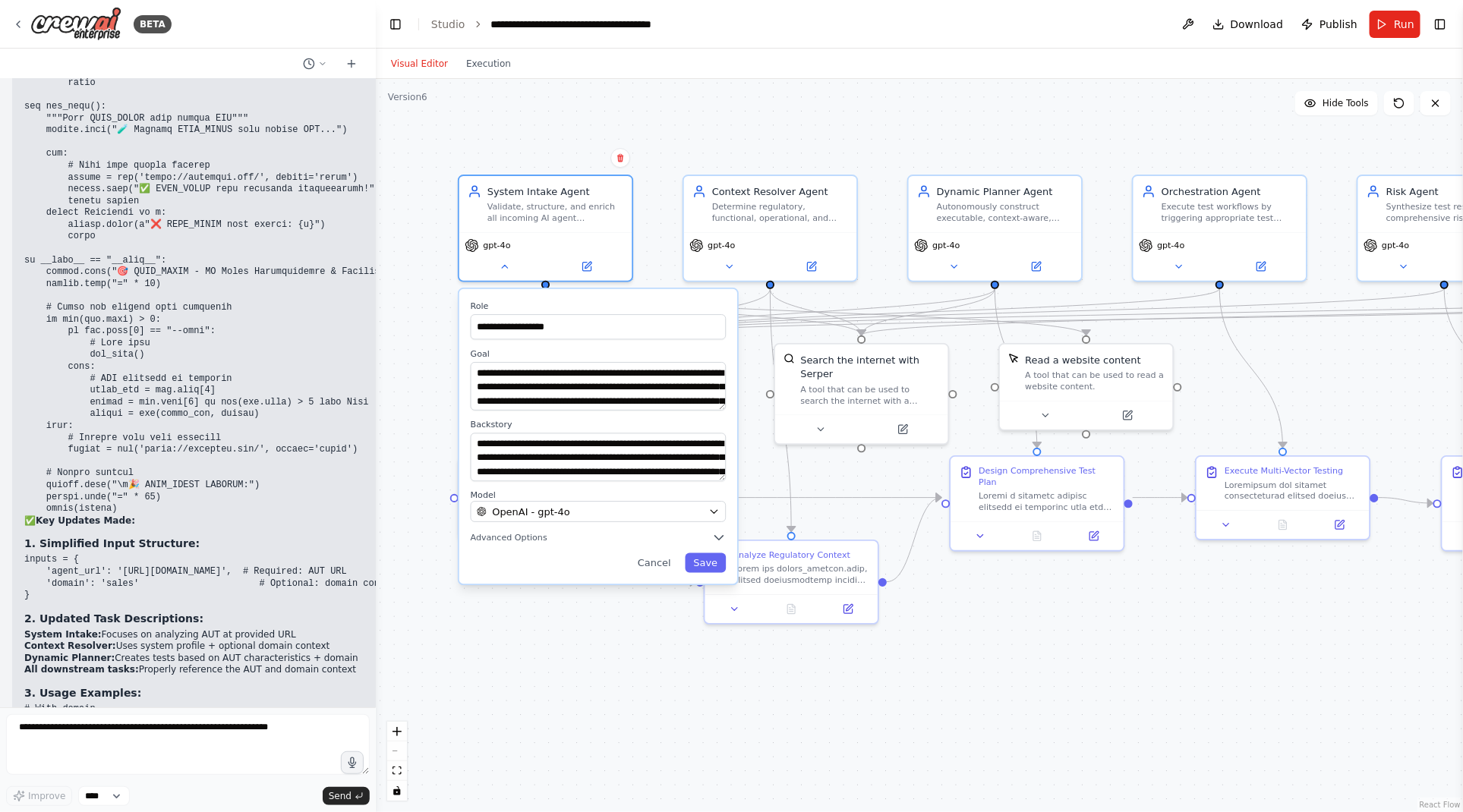
copy code "{ "agent_url": "https://closebot.com/", "domain": "sales" }"
